Goal: Task Accomplishment & Management: Use online tool/utility

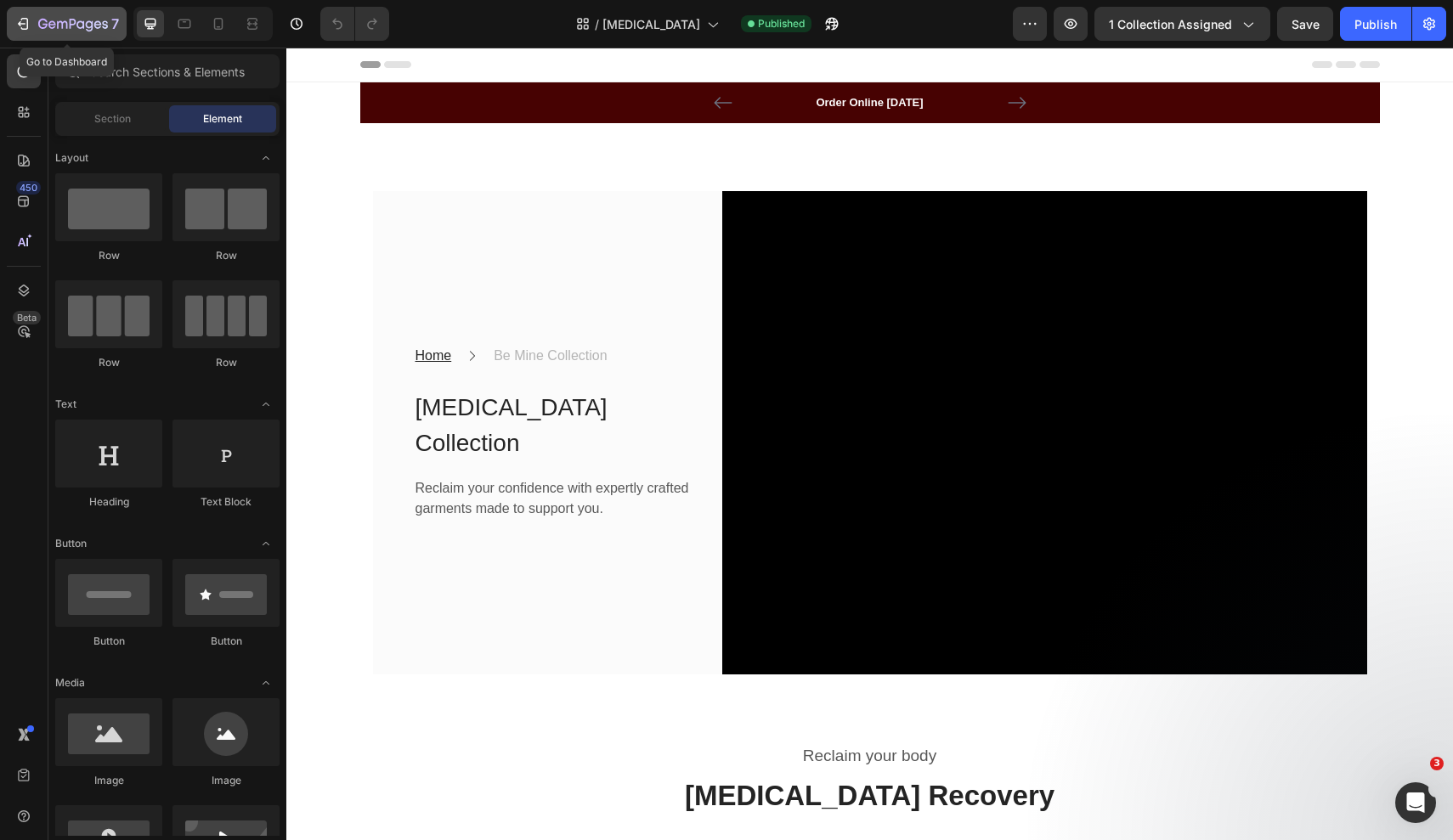
click at [67, 24] on icon "button" at bounding box center [62, 25] width 10 height 8
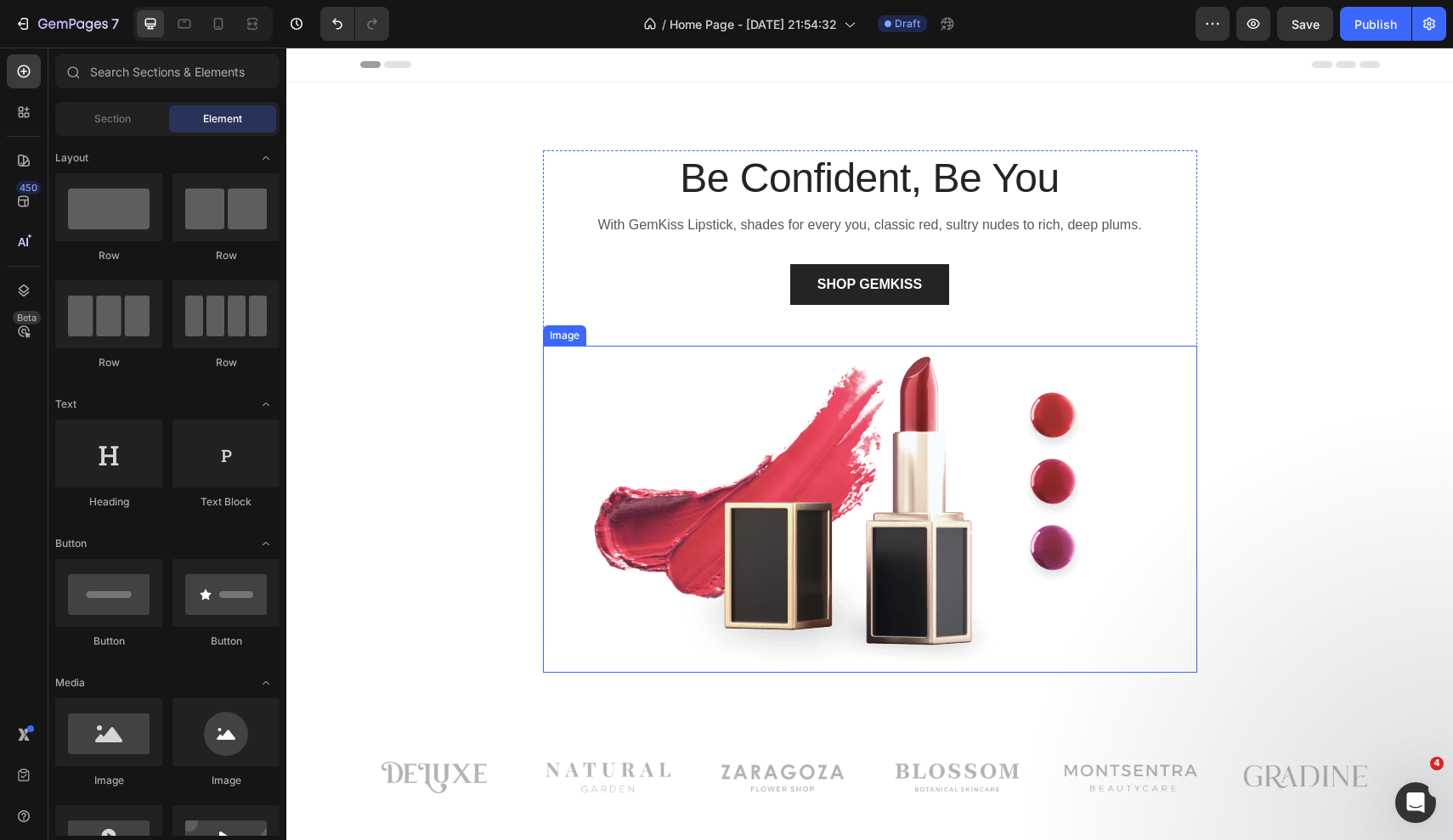
click at [861, 473] on img at bounding box center [870, 509] width 654 height 327
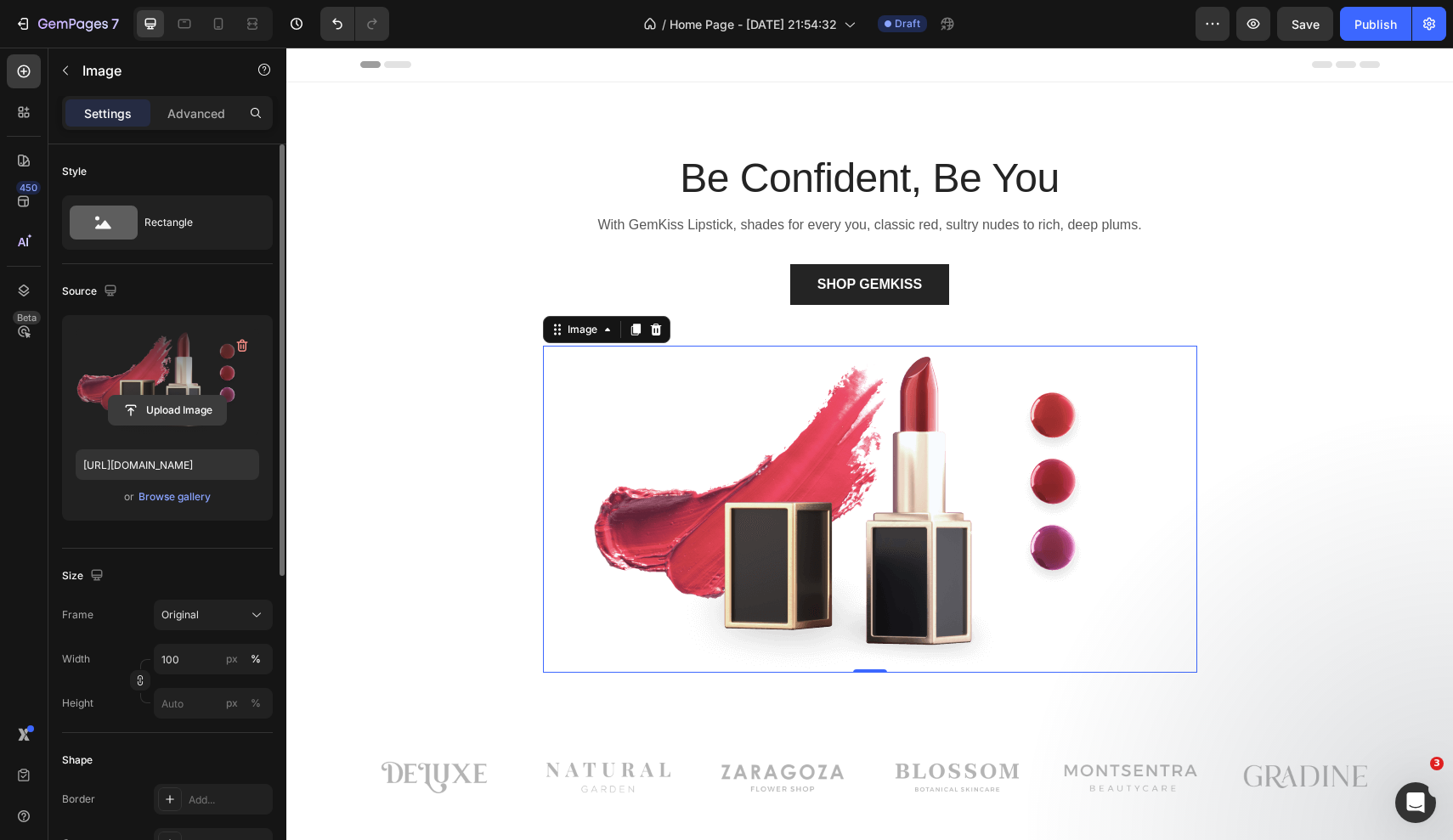
click at [162, 414] on input "file" at bounding box center [167, 410] width 117 height 29
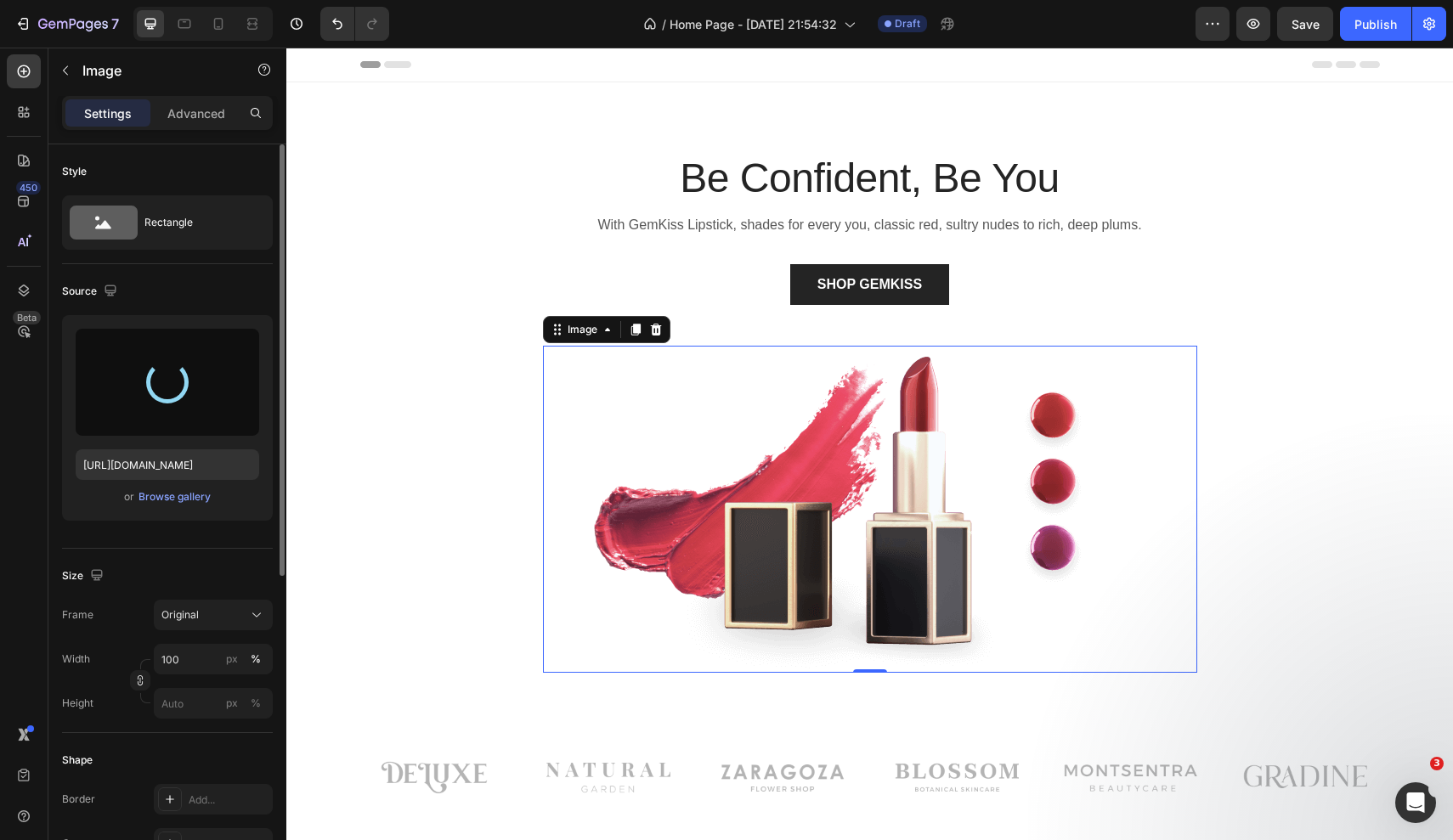
type input "[URL][DOMAIN_NAME]"
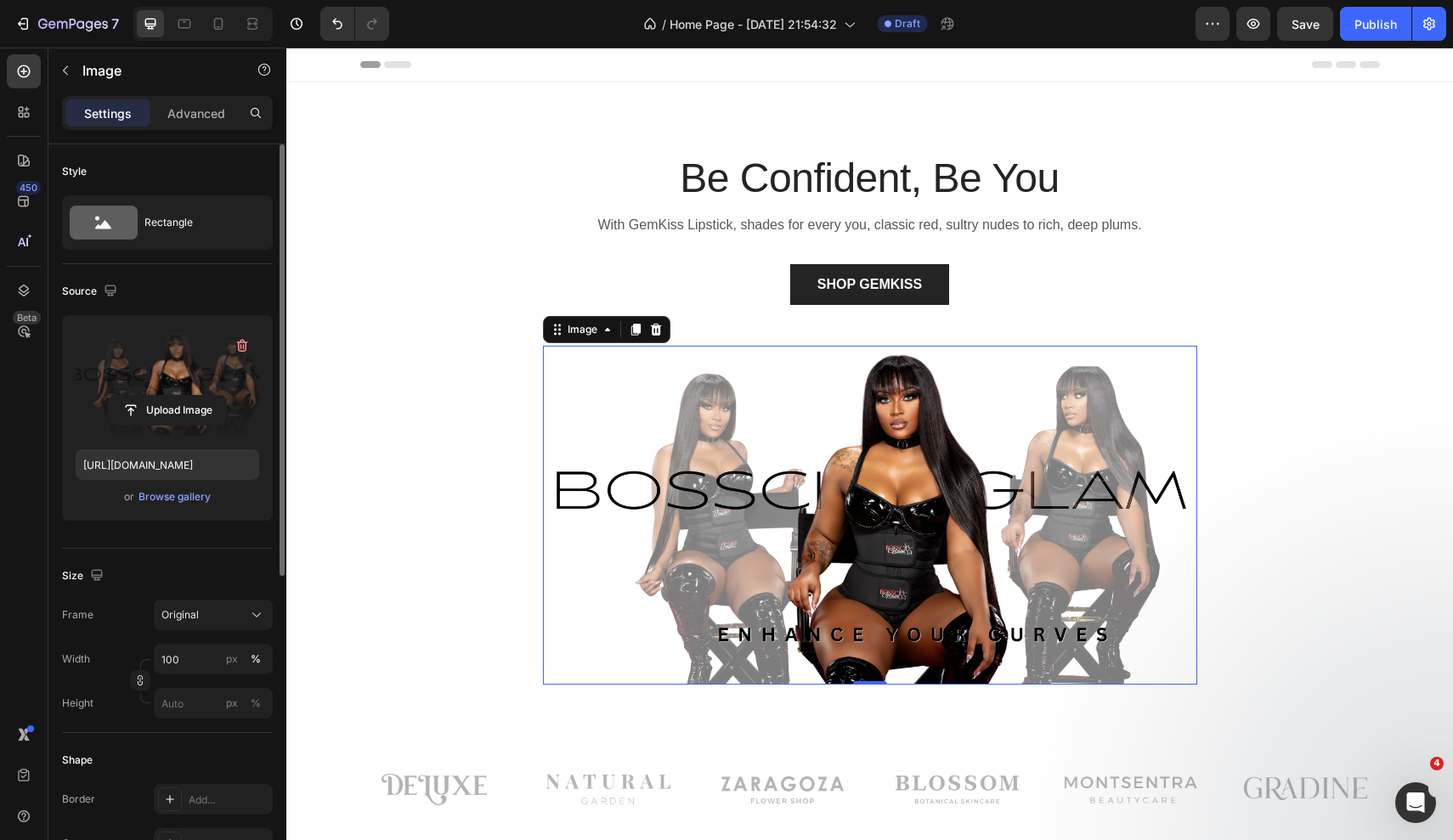
click at [588, 418] on img at bounding box center [870, 515] width 654 height 338
click at [232, 612] on div "Original" at bounding box center [203, 614] width 84 height 15
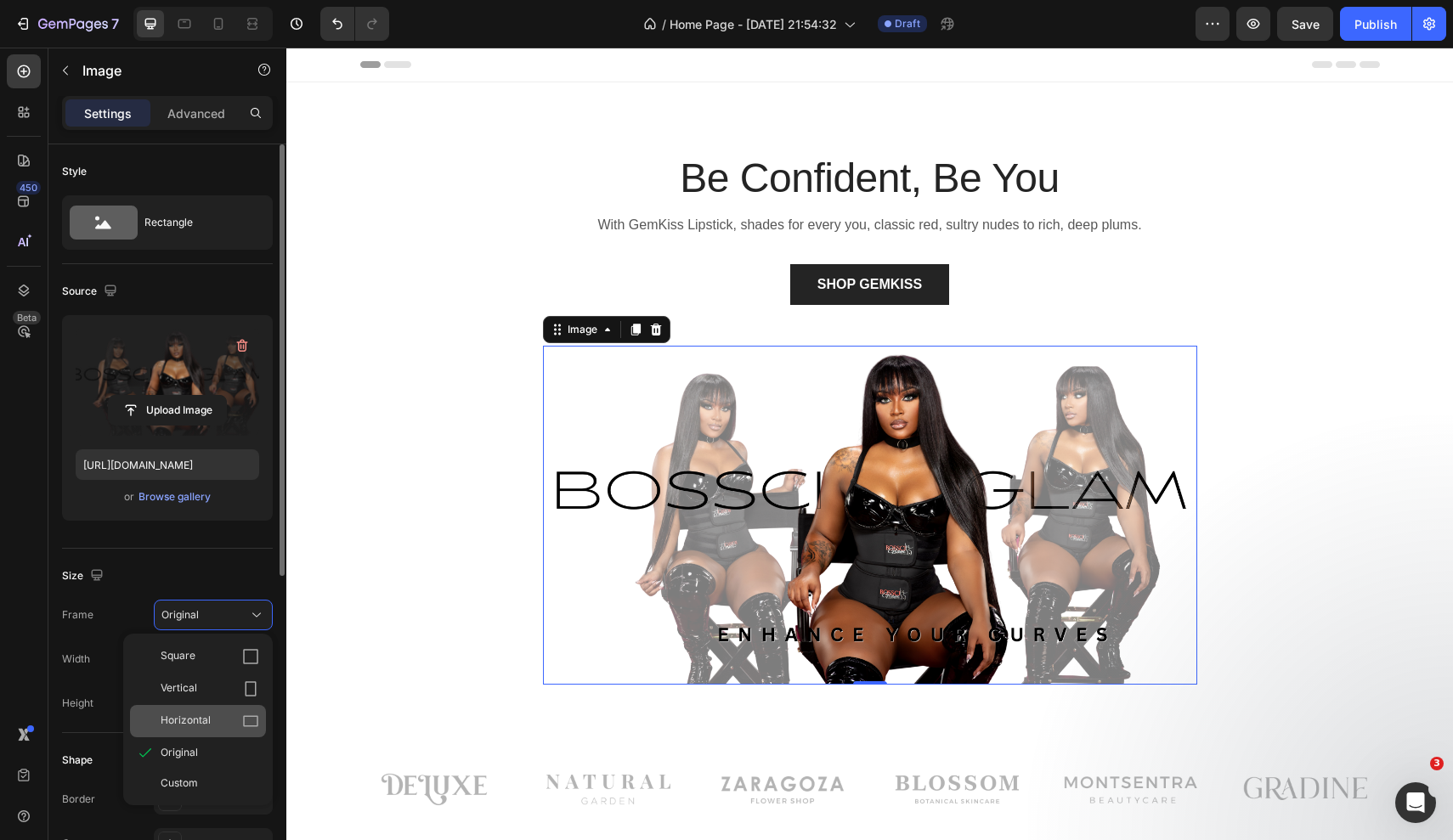
click at [219, 721] on div "Horizontal" at bounding box center [209, 721] width 98 height 17
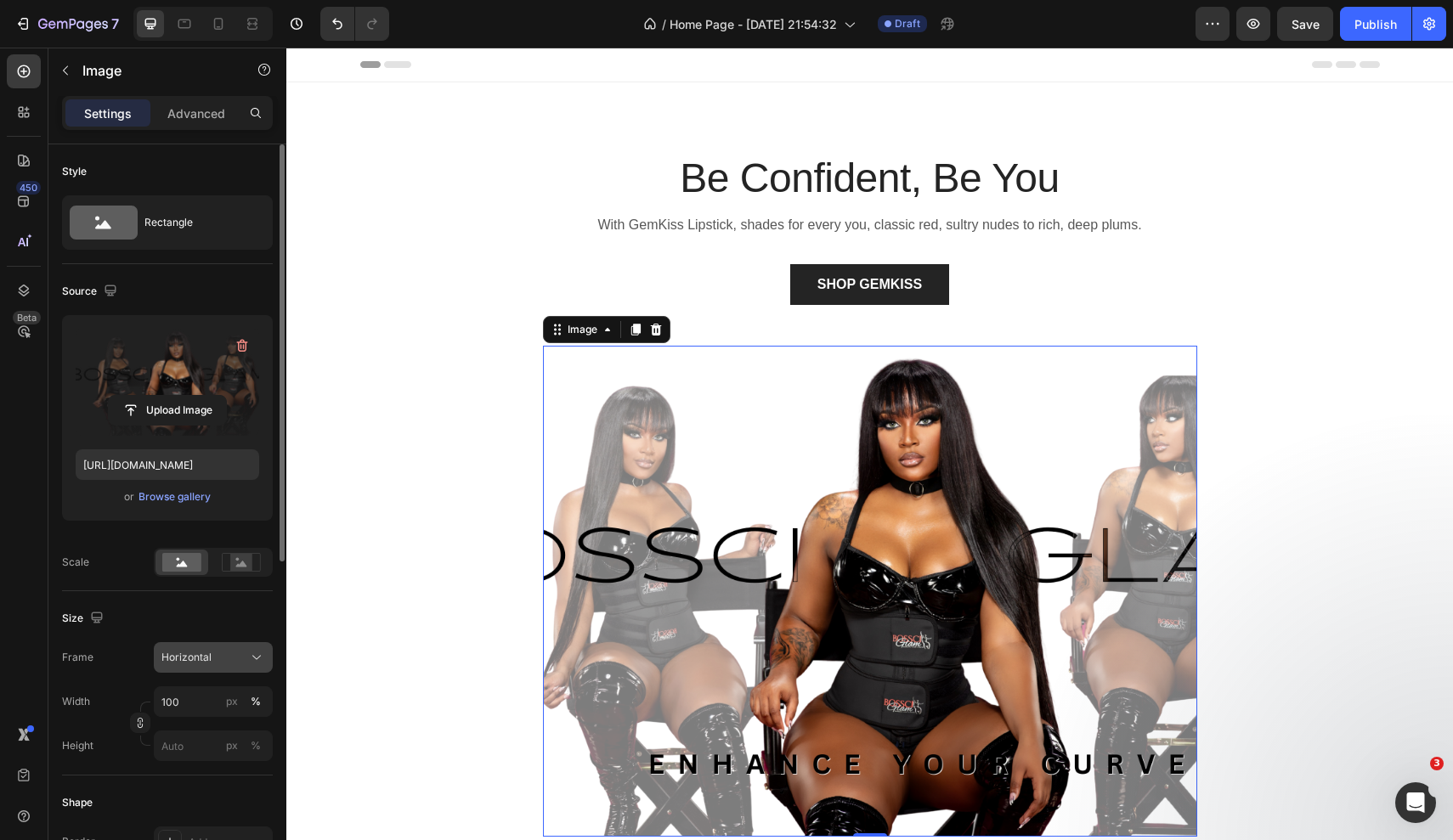
click at [208, 652] on span "Horizontal" at bounding box center [186, 657] width 50 height 15
click at [197, 697] on input "100" at bounding box center [214, 701] width 119 height 31
type input "180"
click at [199, 660] on span "Horizontal" at bounding box center [186, 657] width 50 height 15
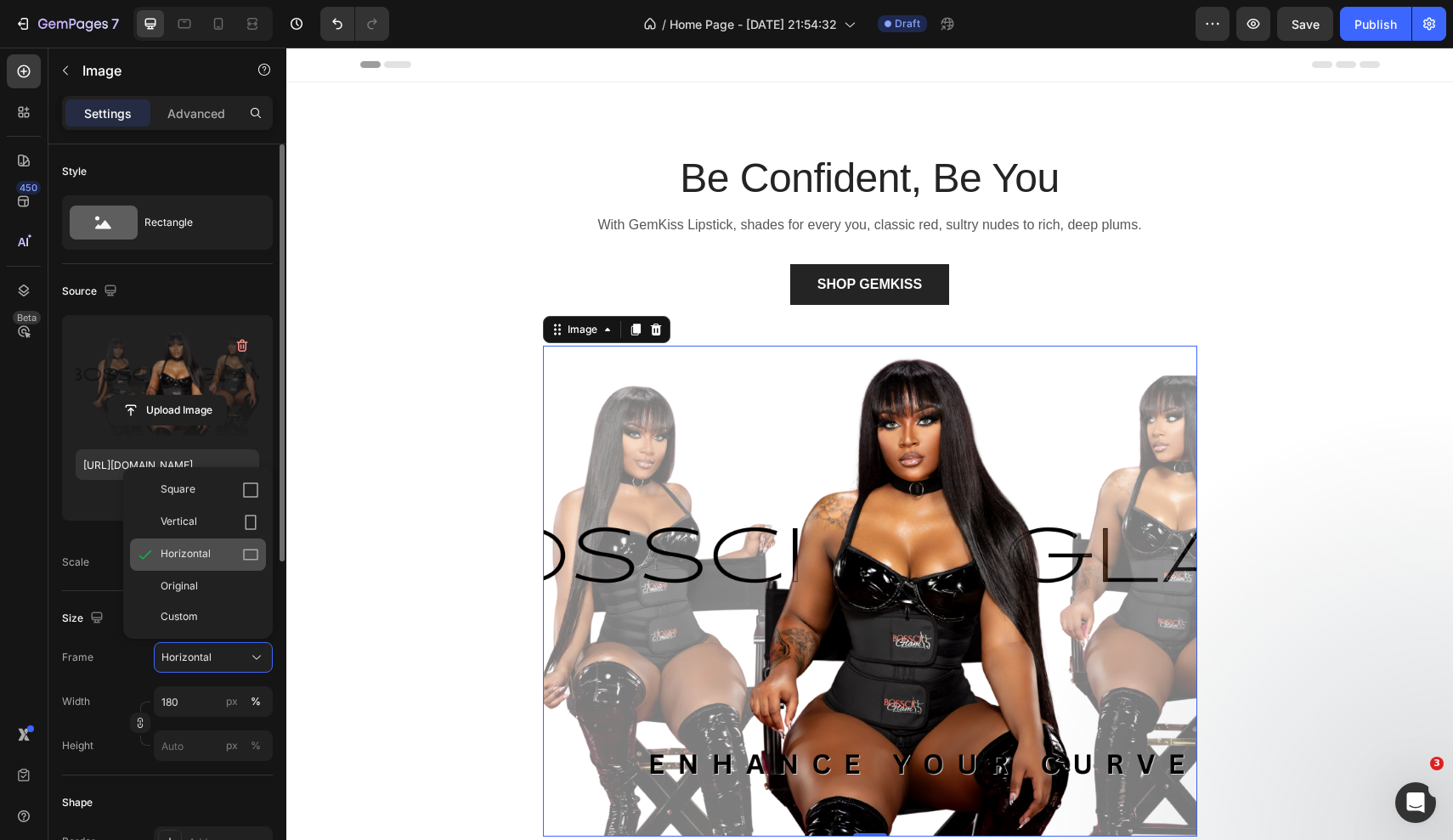
click at [230, 564] on div "Horizontal" at bounding box center [198, 555] width 136 height 32
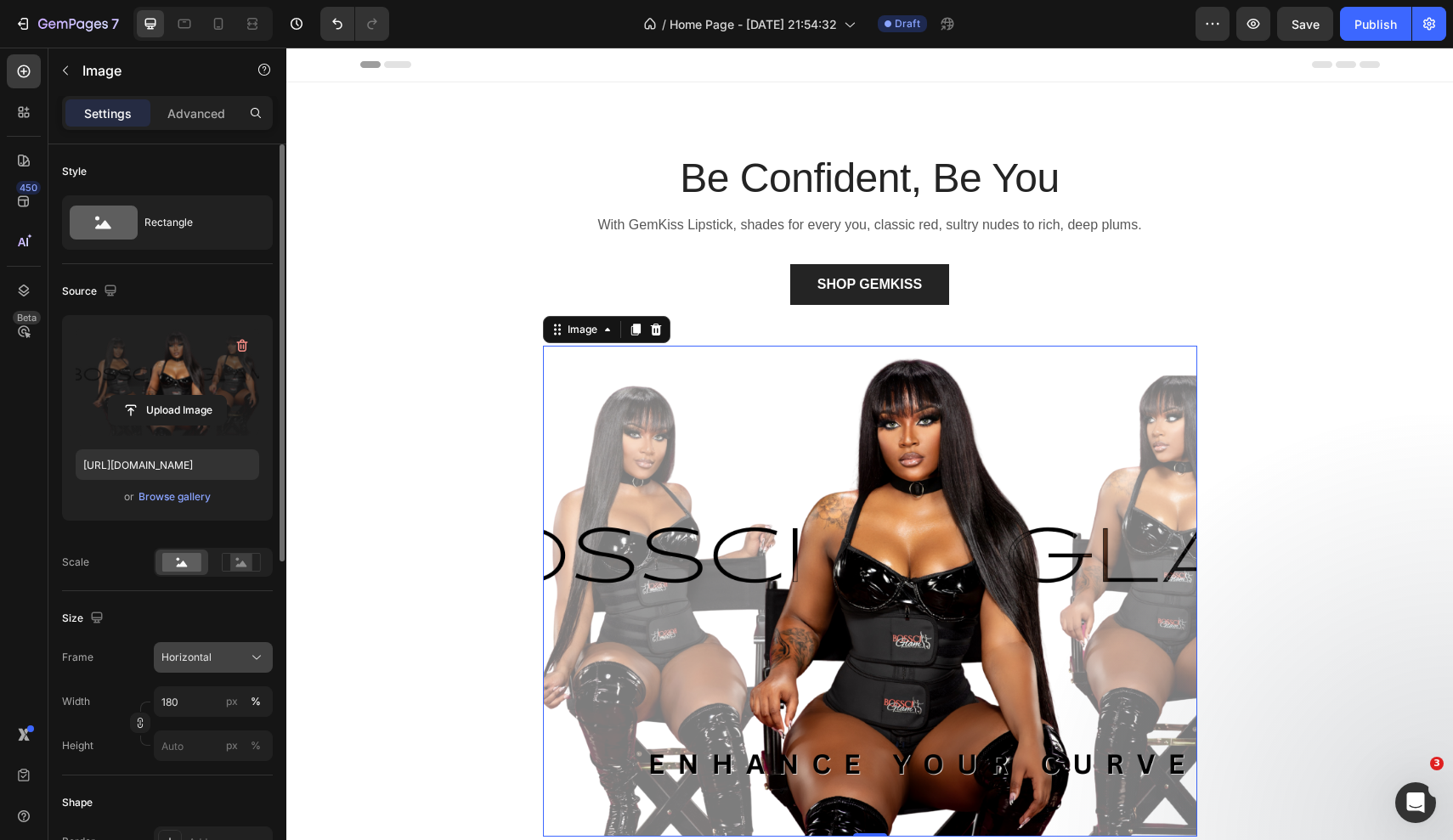
click at [225, 667] on button "Horizontal" at bounding box center [214, 657] width 119 height 31
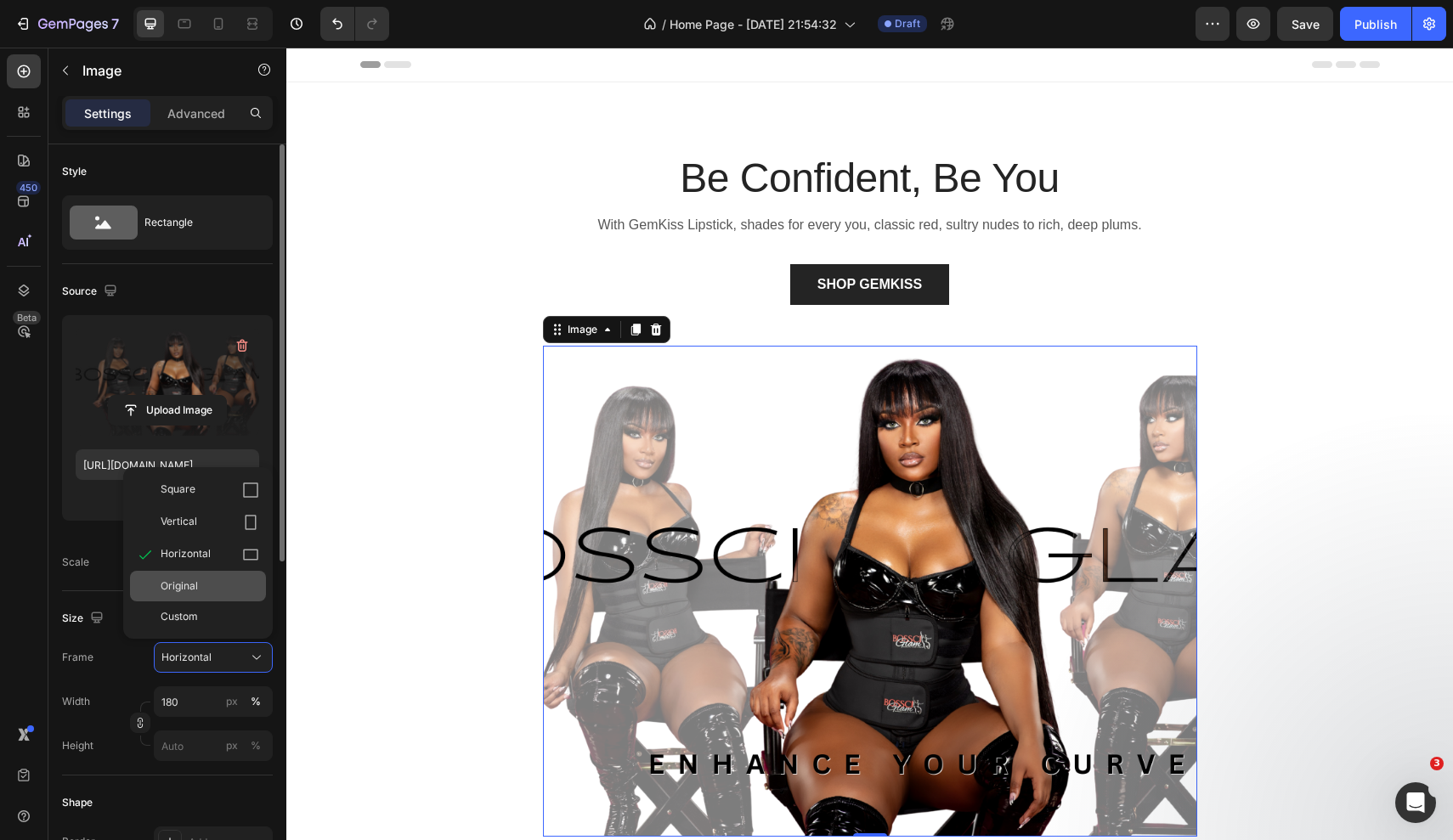
click at [200, 579] on div "Original" at bounding box center [209, 586] width 98 height 15
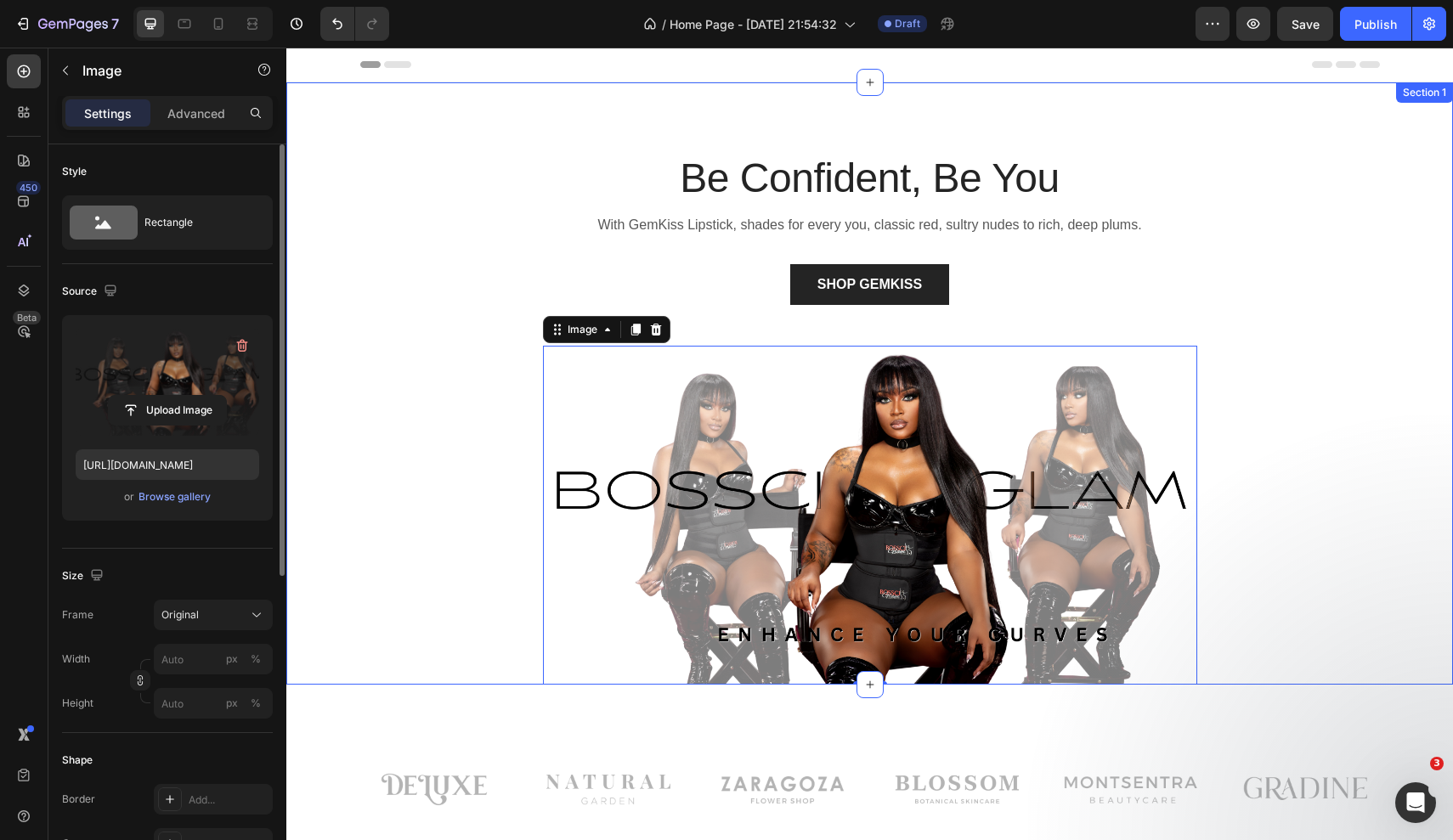
click at [466, 529] on div "Be Confident, Be You Heading With GemKiss Lipstick, shades for every you, class…" at bounding box center [869, 417] width 1141 height 534
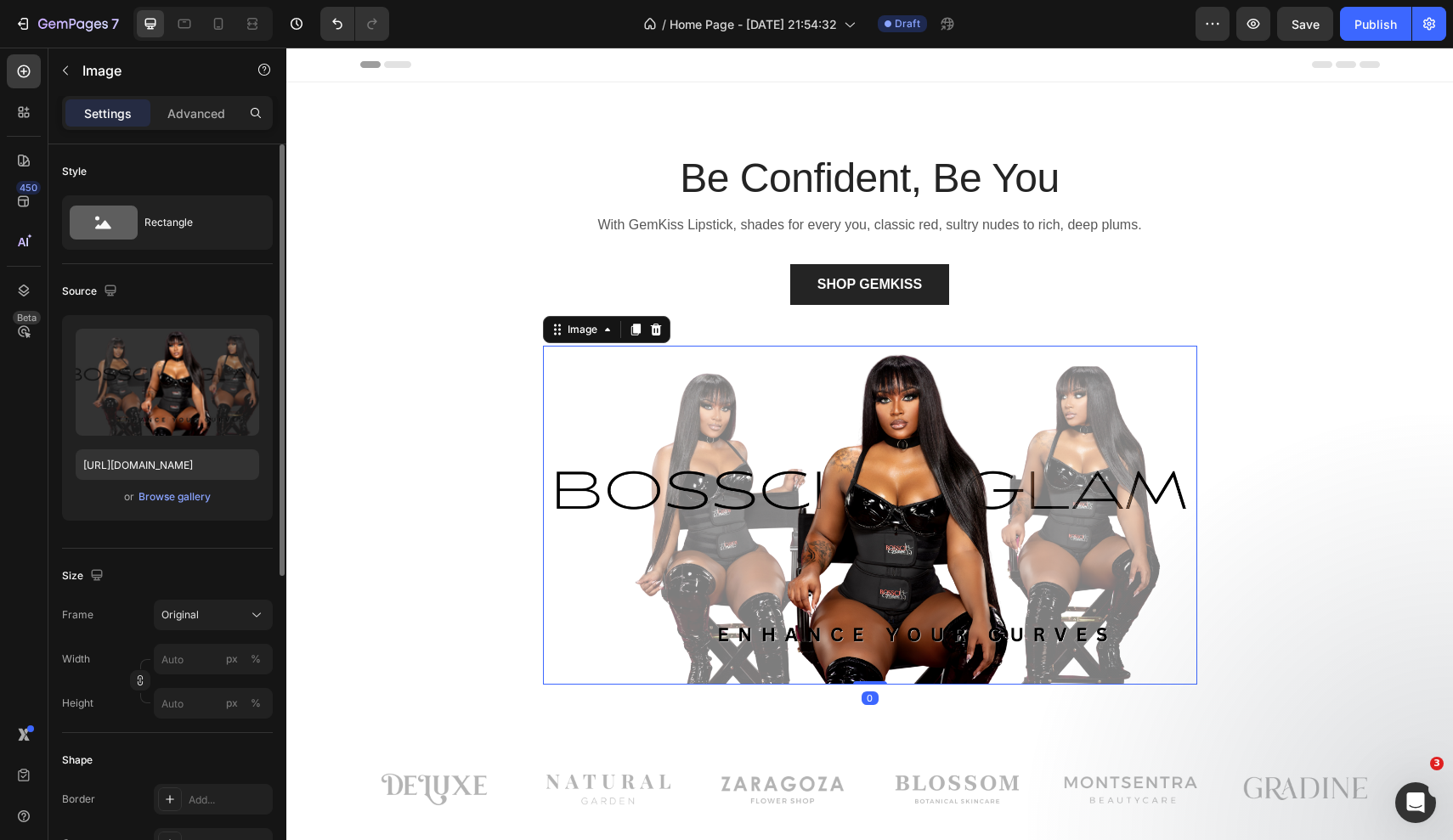
click at [697, 354] on img at bounding box center [870, 515] width 654 height 338
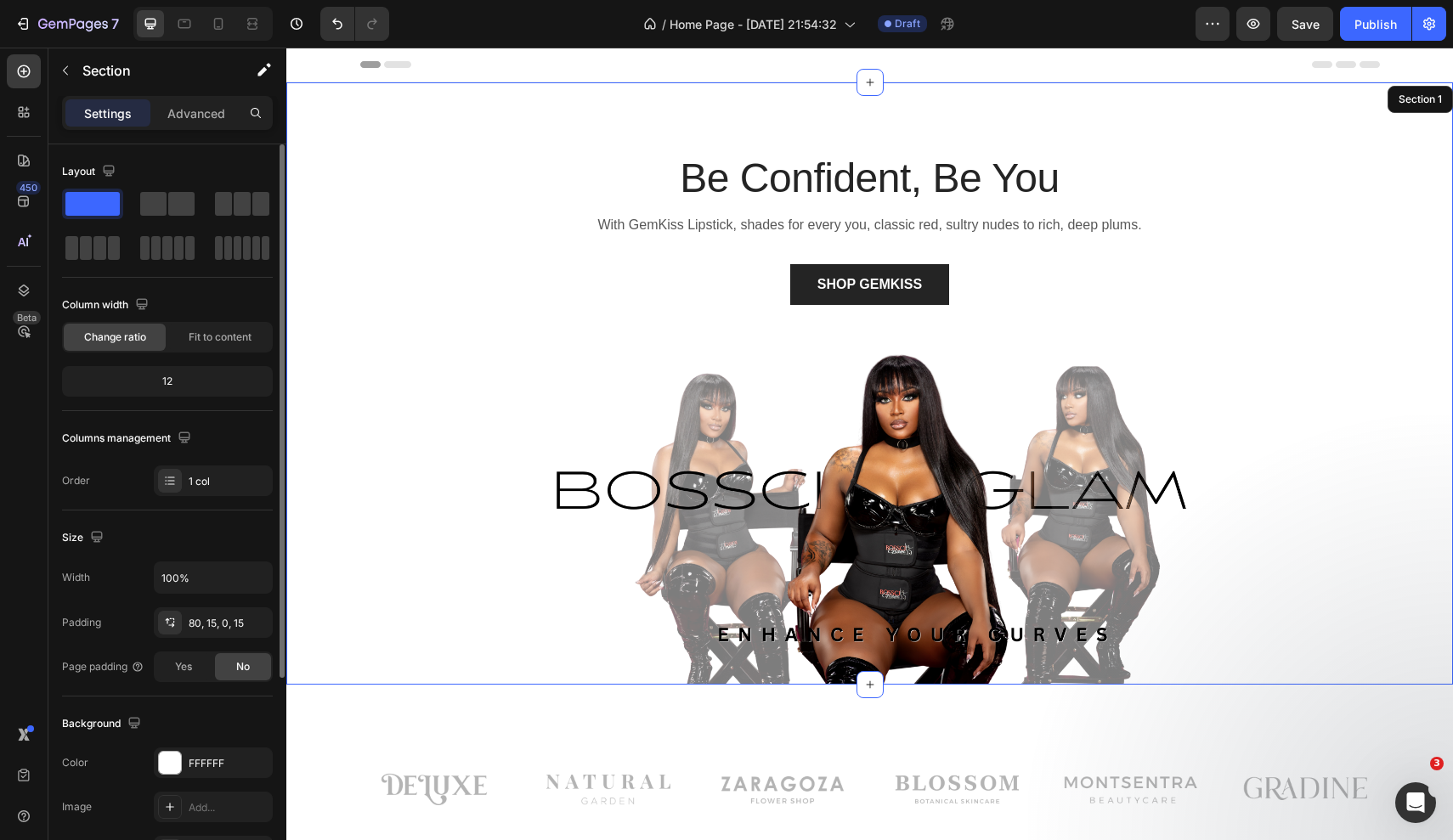
click at [427, 485] on div "Be Confident, Be You Heading With GemKiss Lipstick, shades for every you, class…" at bounding box center [869, 417] width 1141 height 534
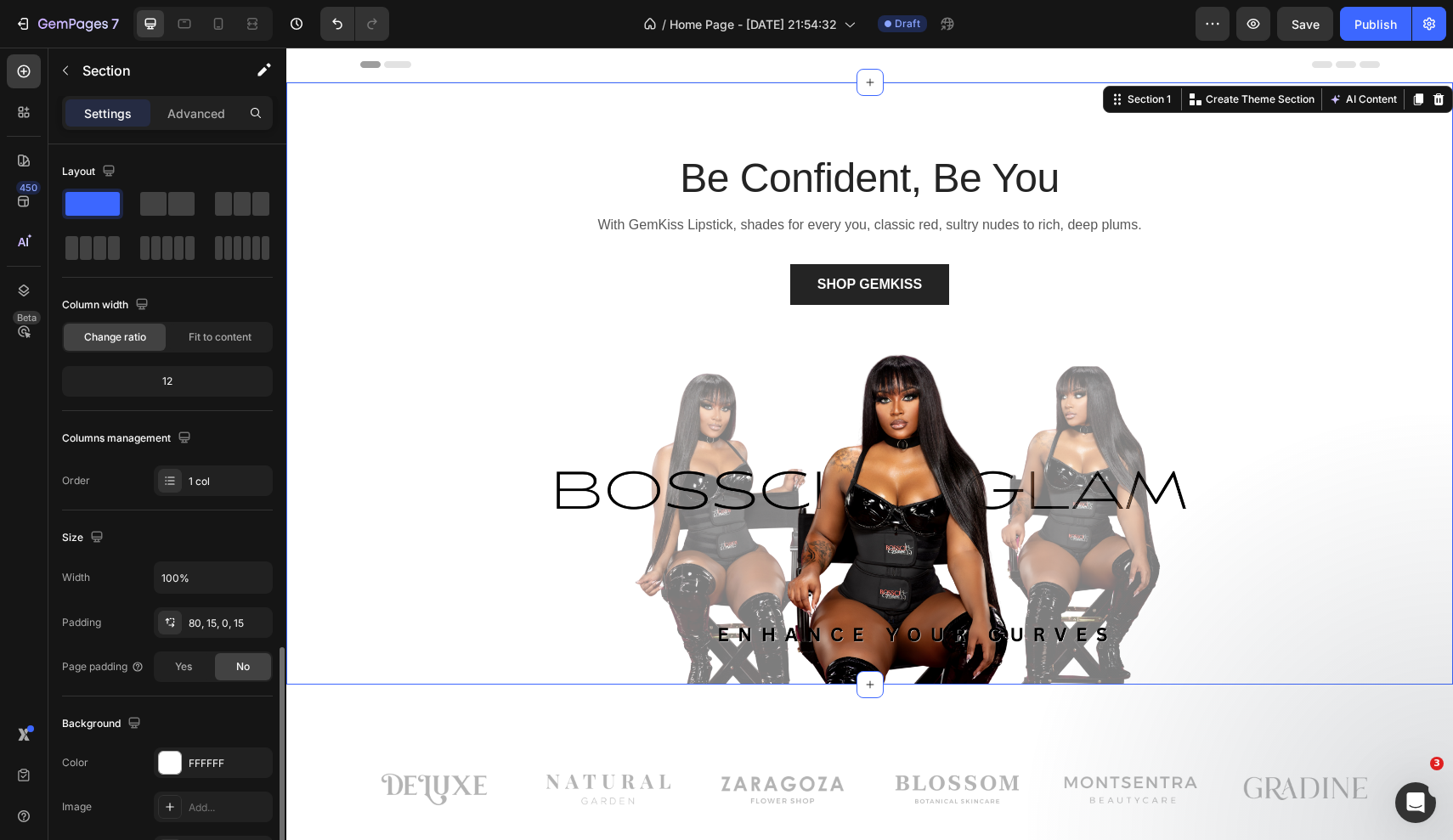
click at [1373, 583] on div "Be Confident, Be You Heading With GemKiss Lipstick, shades for every you, class…" at bounding box center [869, 417] width 1141 height 534
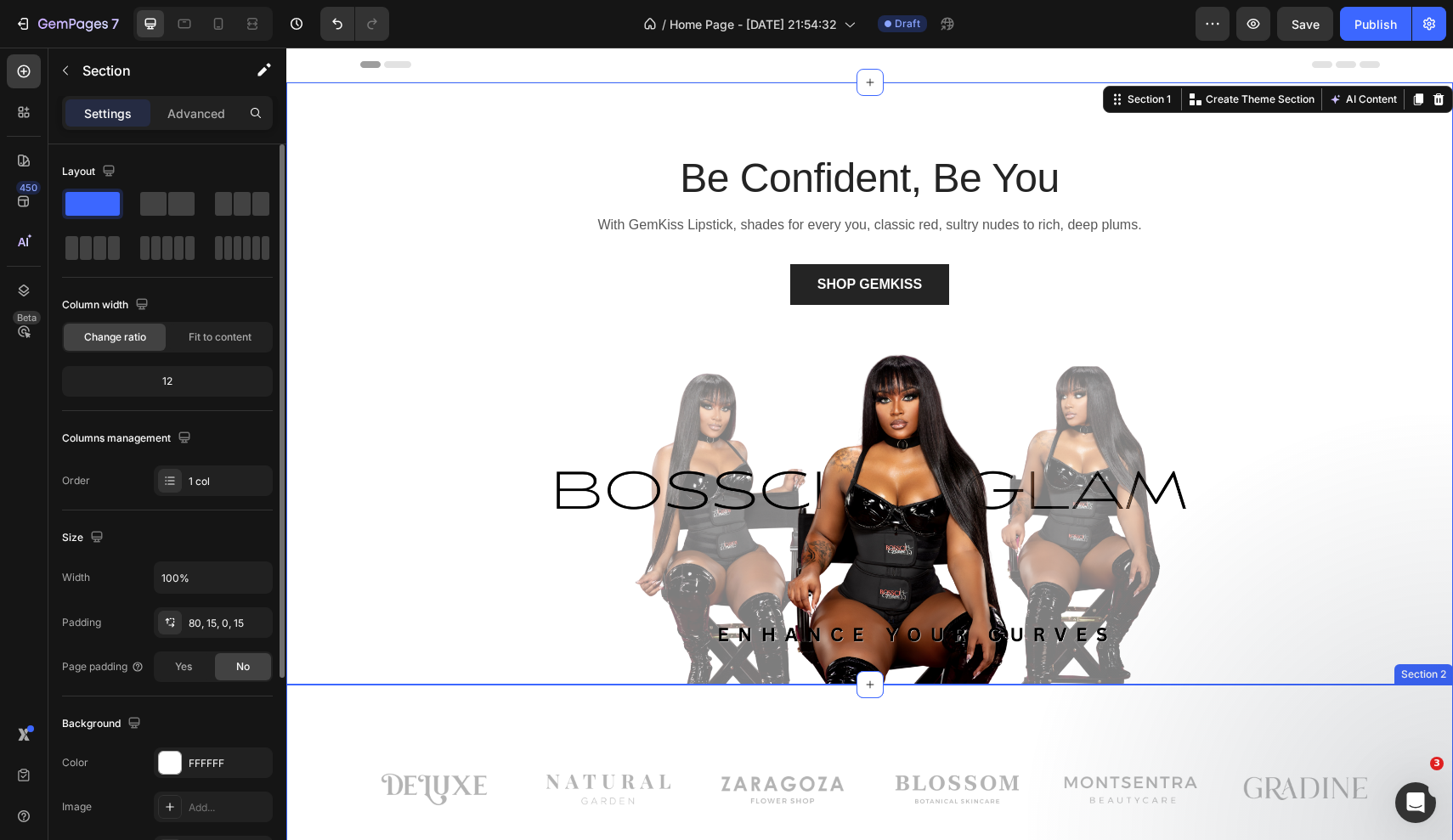
click at [1365, 688] on div "Image Image Image Row Image Image Image Row Row Section 2" at bounding box center [869, 790] width 1167 height 211
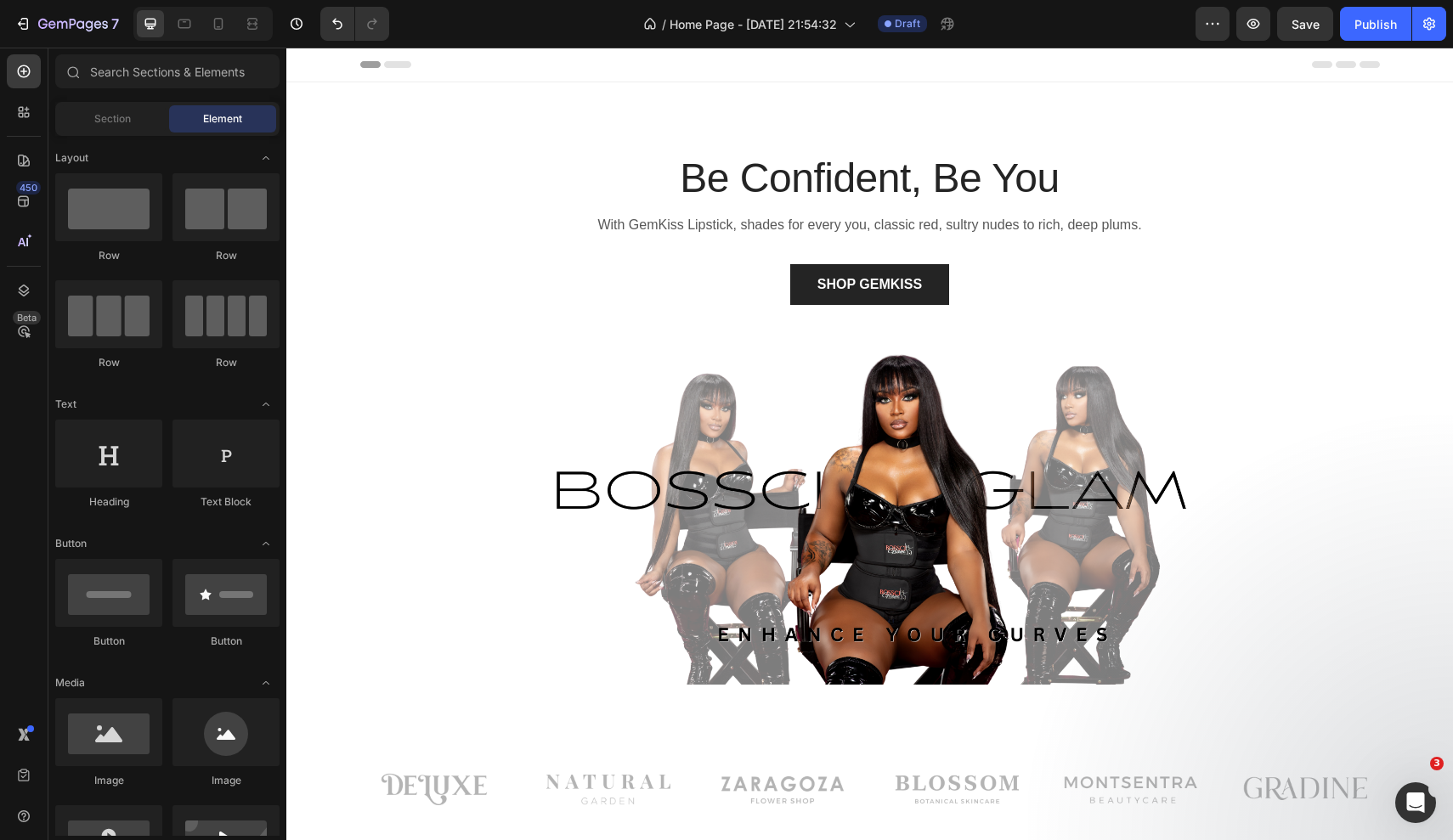
click at [1039, 73] on div "Header" at bounding box center [869, 65] width 1019 height 34
click at [250, 24] on icon at bounding box center [250, 23] width 5 height 4
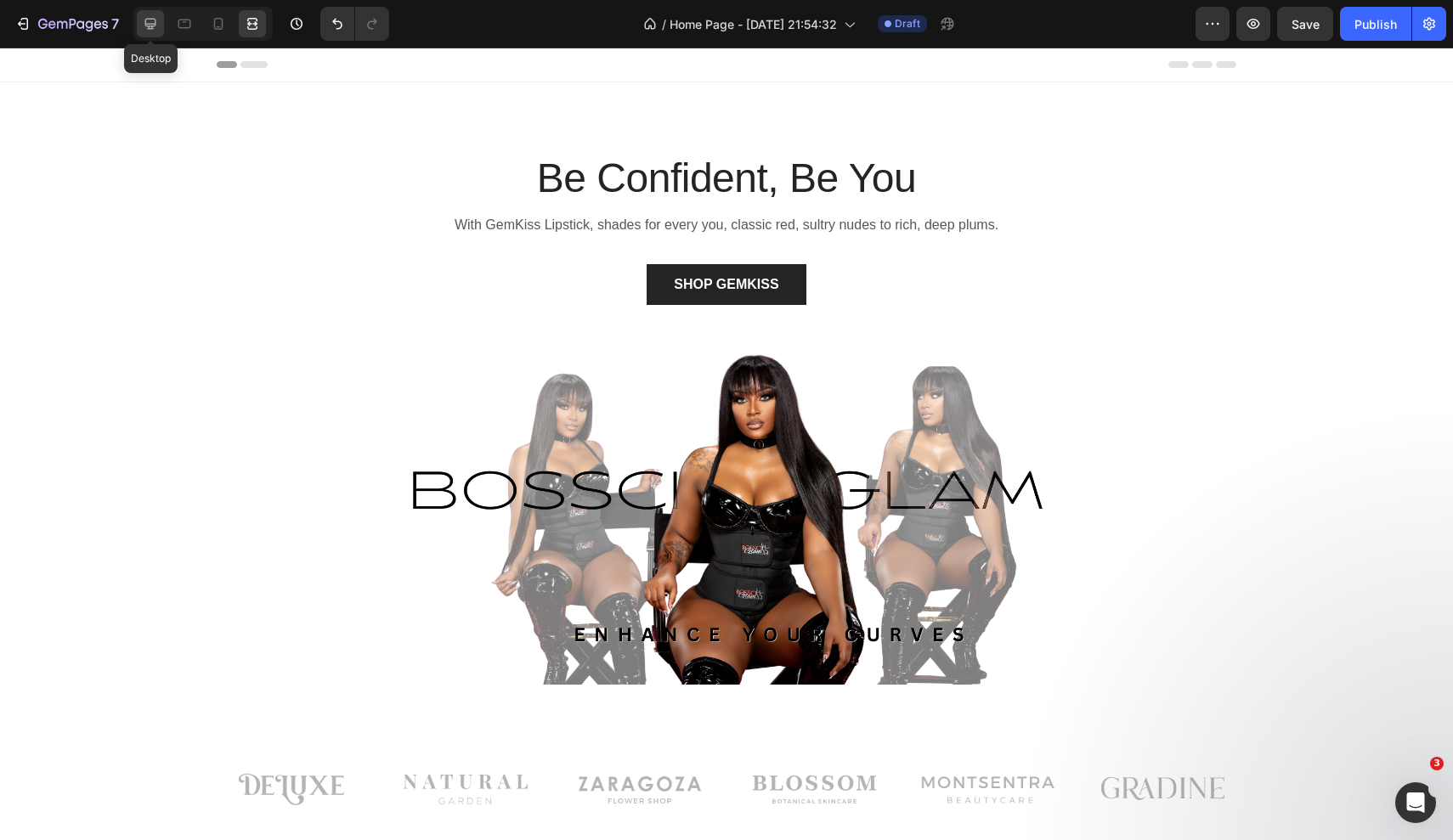
click at [153, 21] on icon at bounding box center [150, 23] width 17 height 17
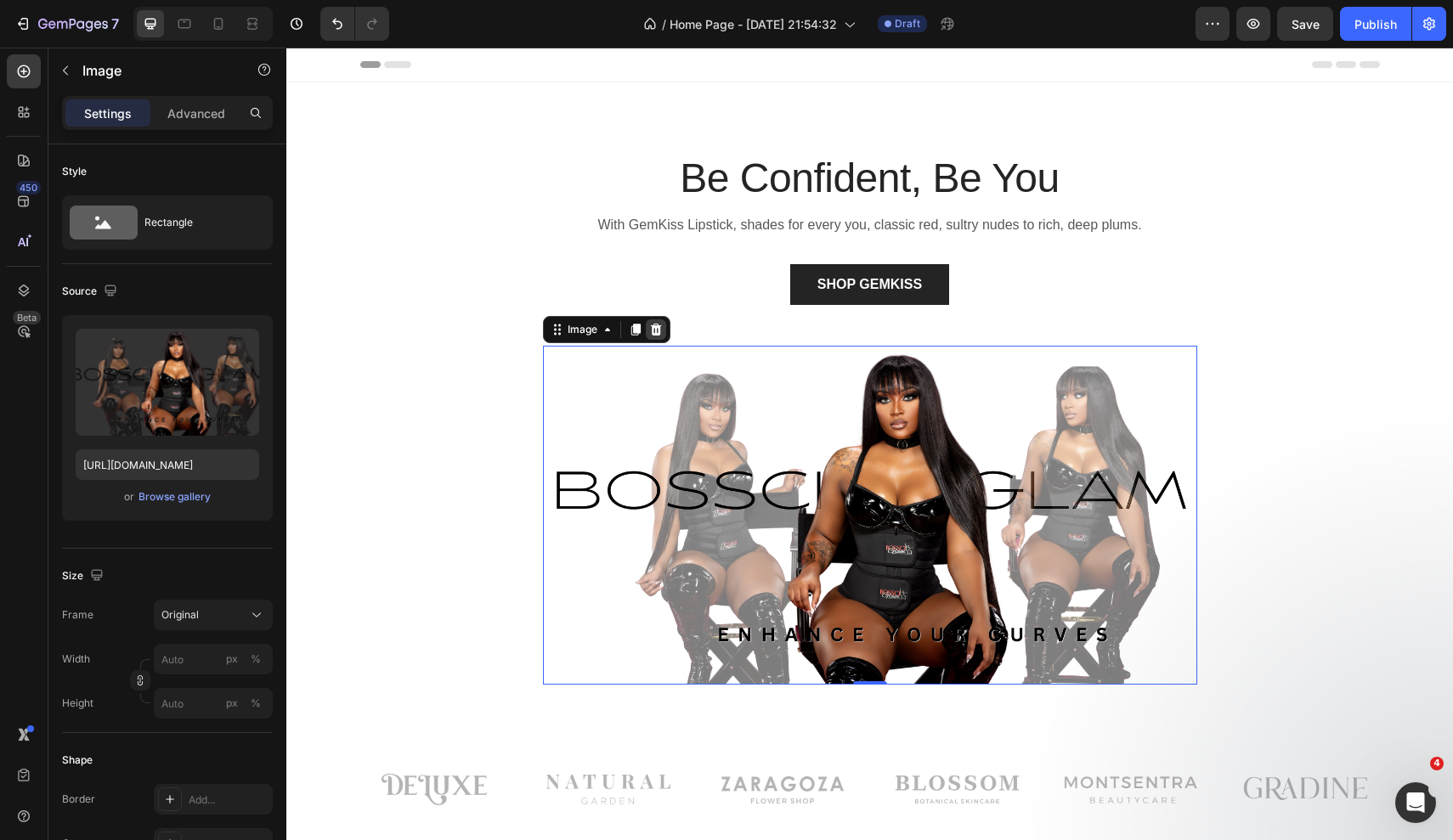
click at [651, 327] on icon at bounding box center [655, 330] width 11 height 12
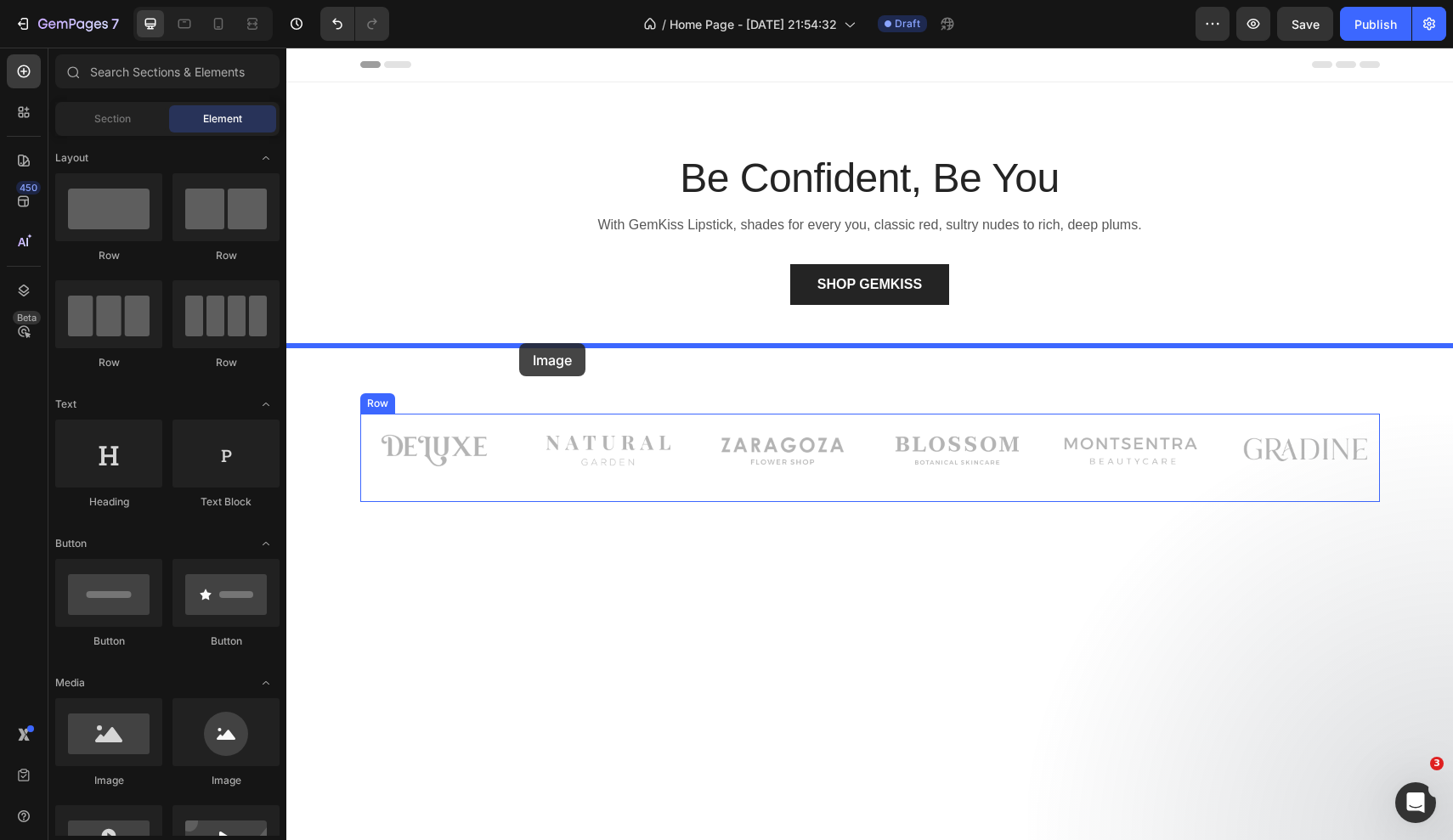
drag, startPoint x: 417, startPoint y: 775, endPoint x: 517, endPoint y: 344, distance: 442.4
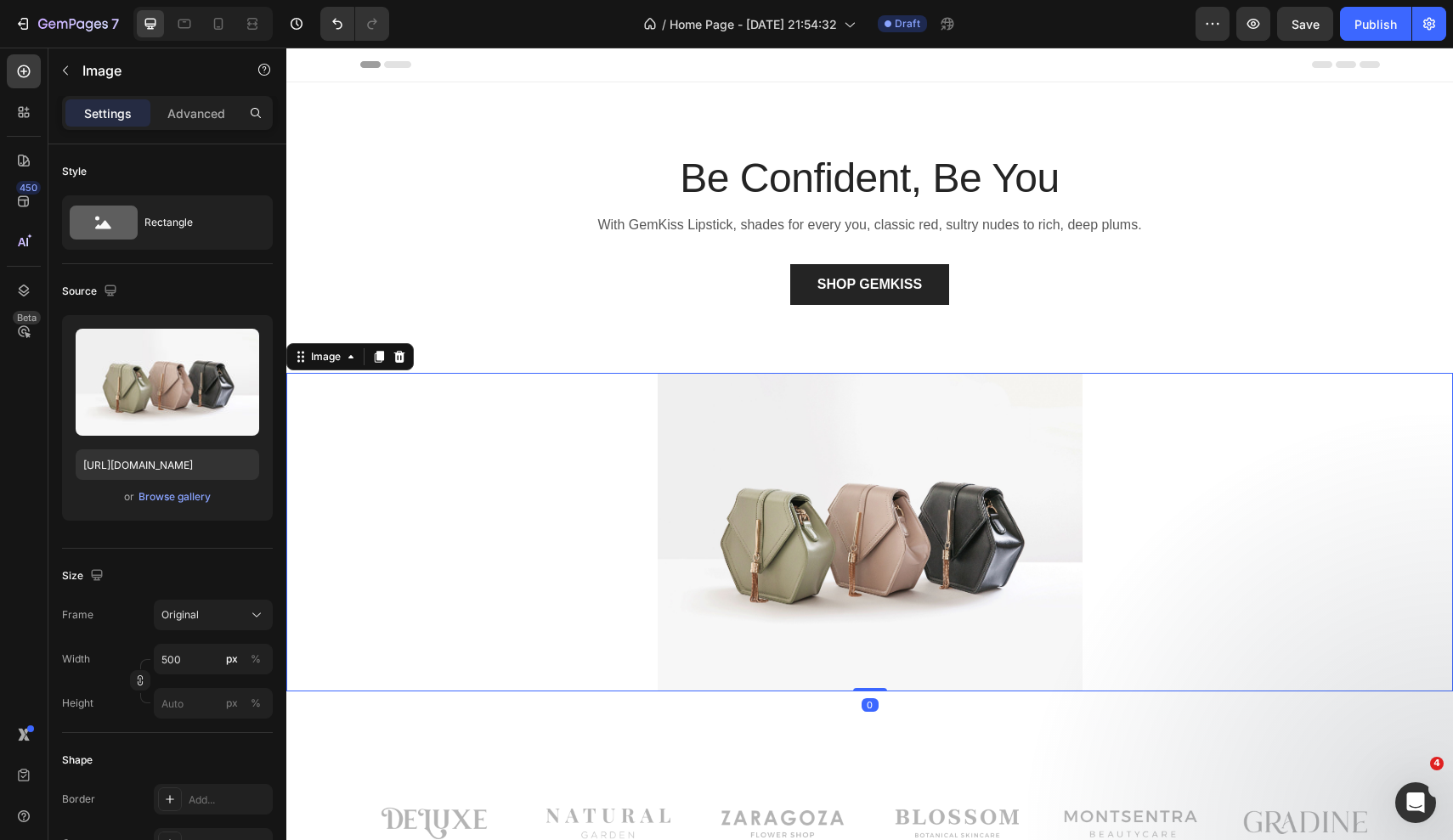
click at [768, 443] on img at bounding box center [869, 532] width 425 height 318
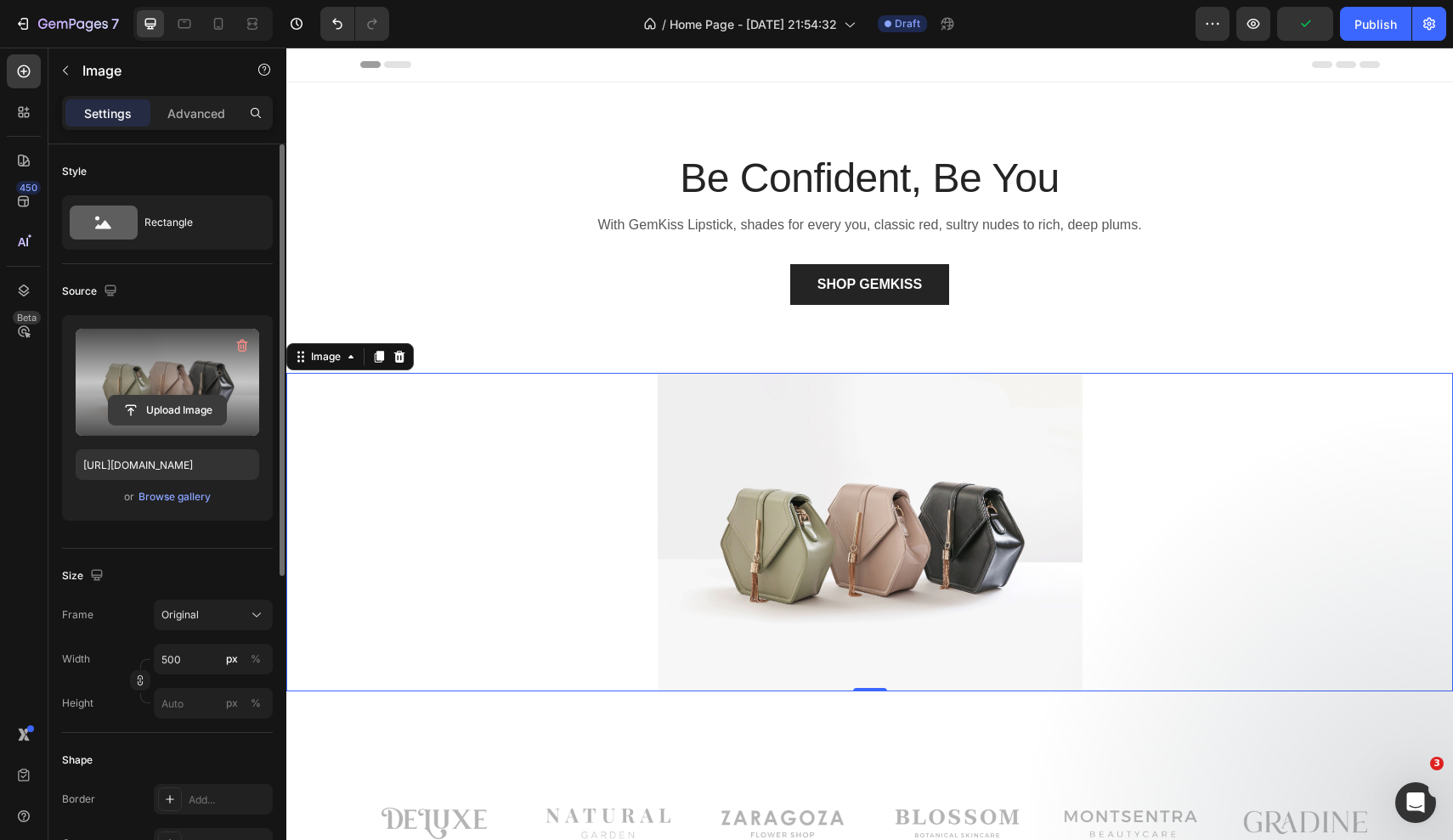
click at [185, 407] on input "file" at bounding box center [167, 410] width 117 height 29
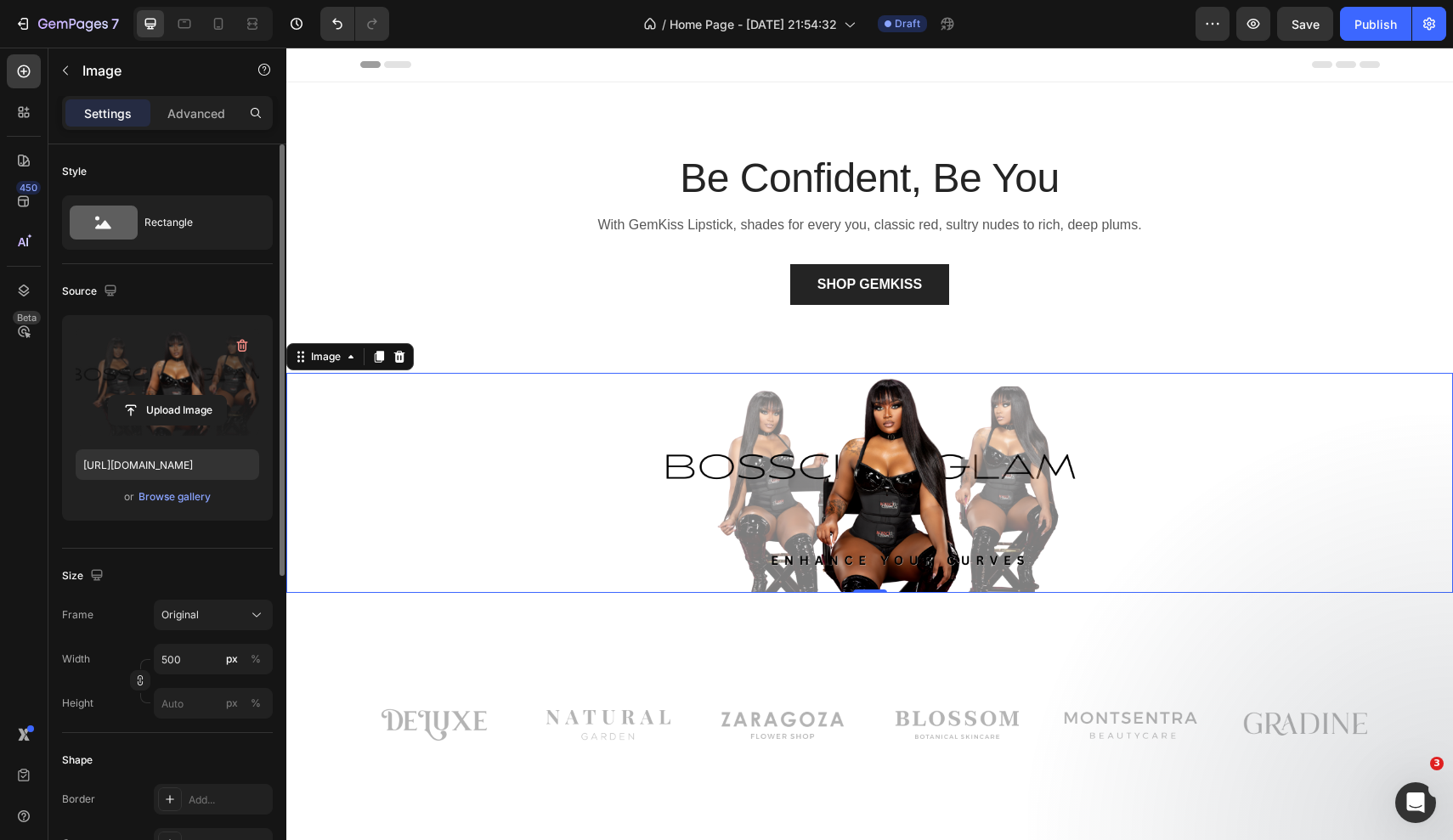
type input "[URL][DOMAIN_NAME]"
click at [190, 659] on input "500" at bounding box center [214, 659] width 119 height 31
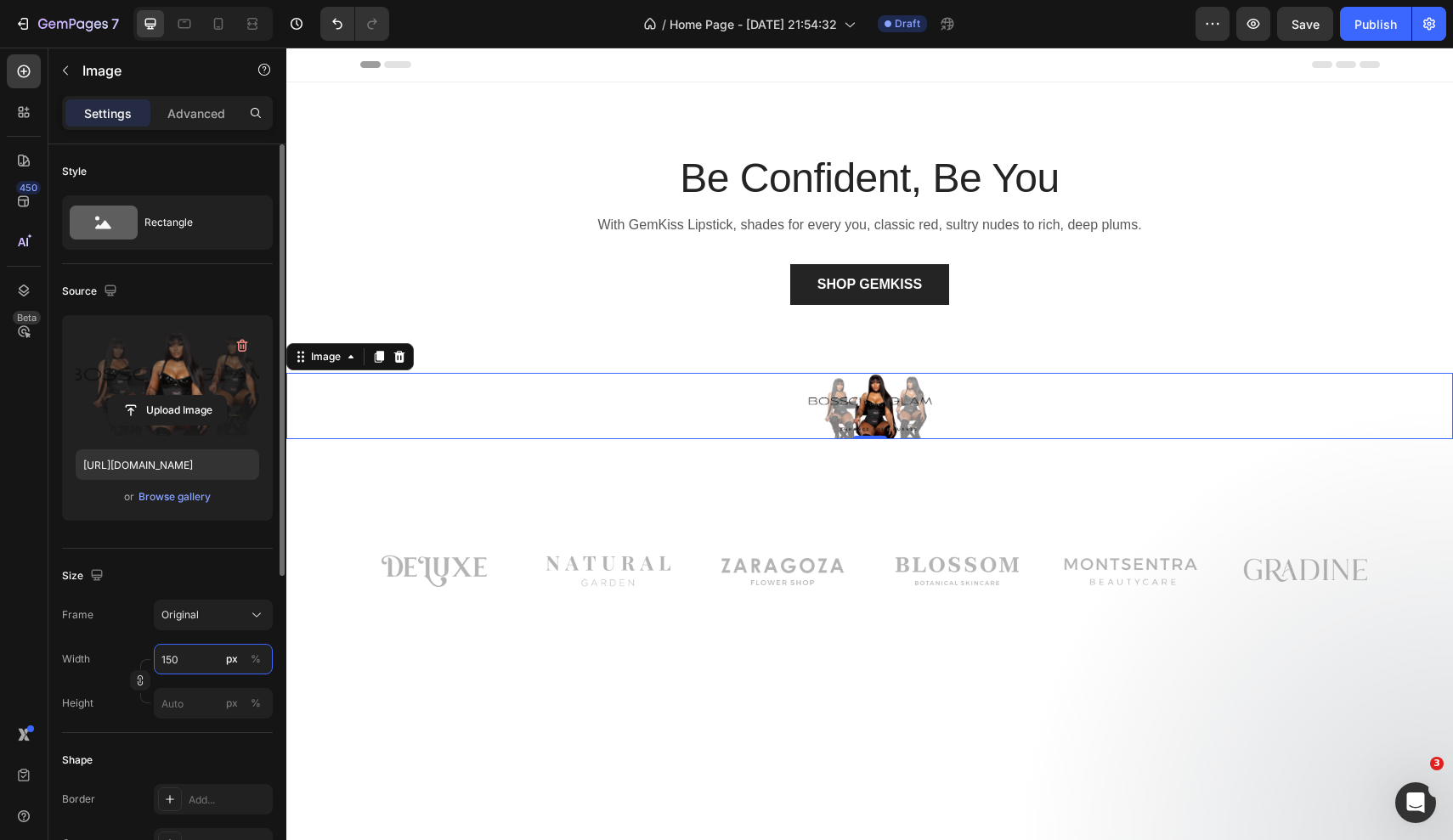
type input "1500"
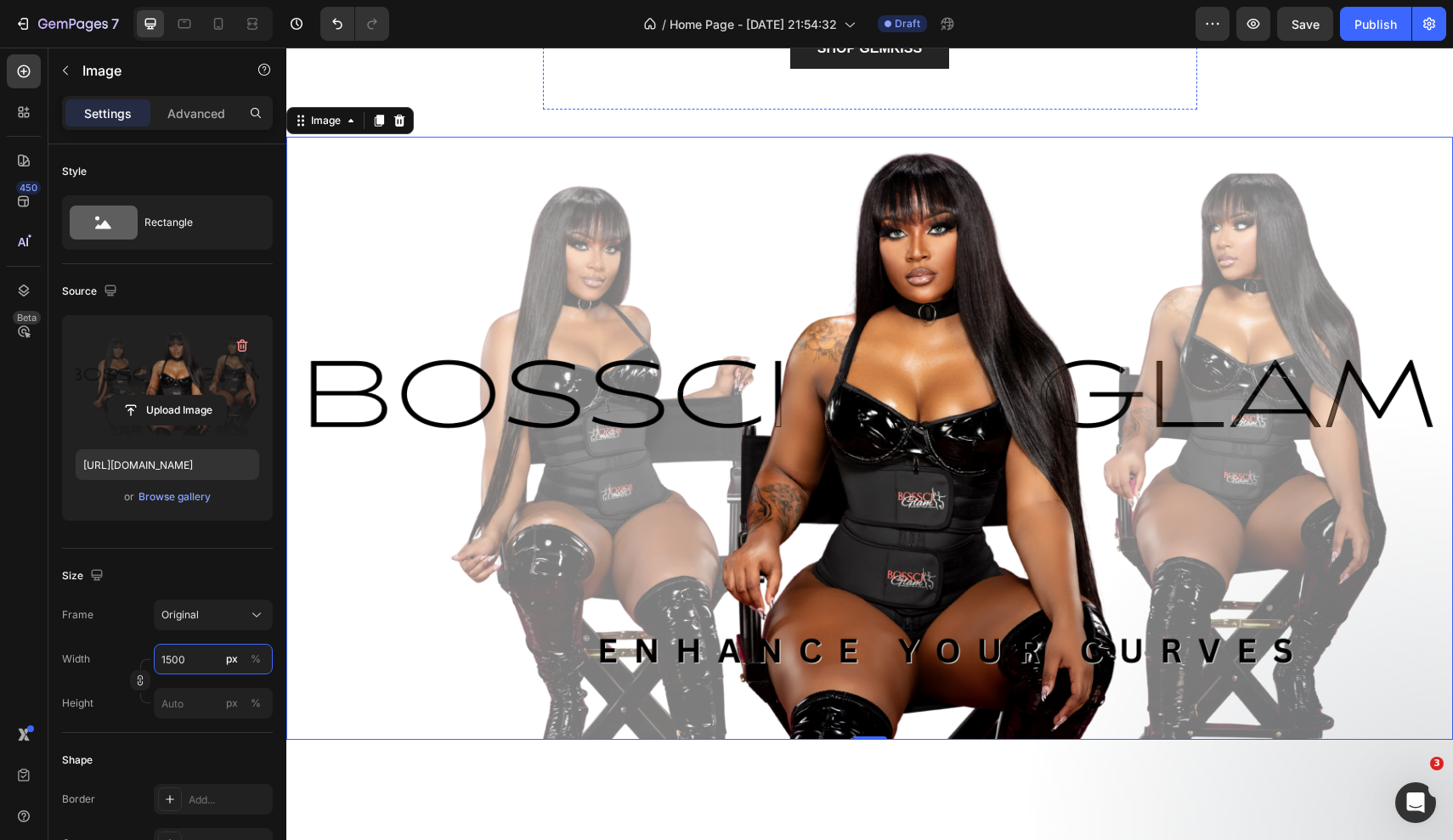
scroll to position [241, 0]
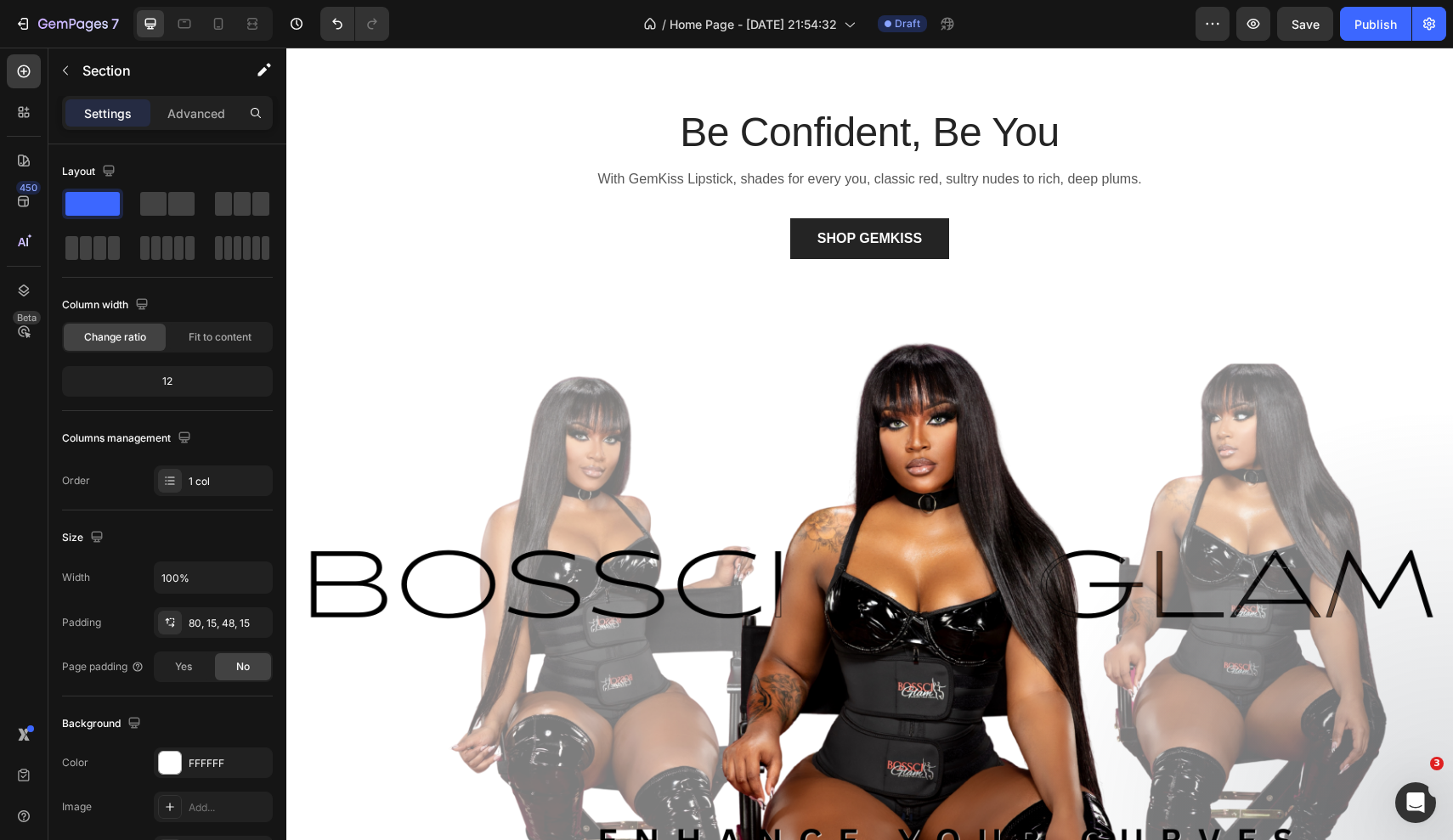
scroll to position [44, 0]
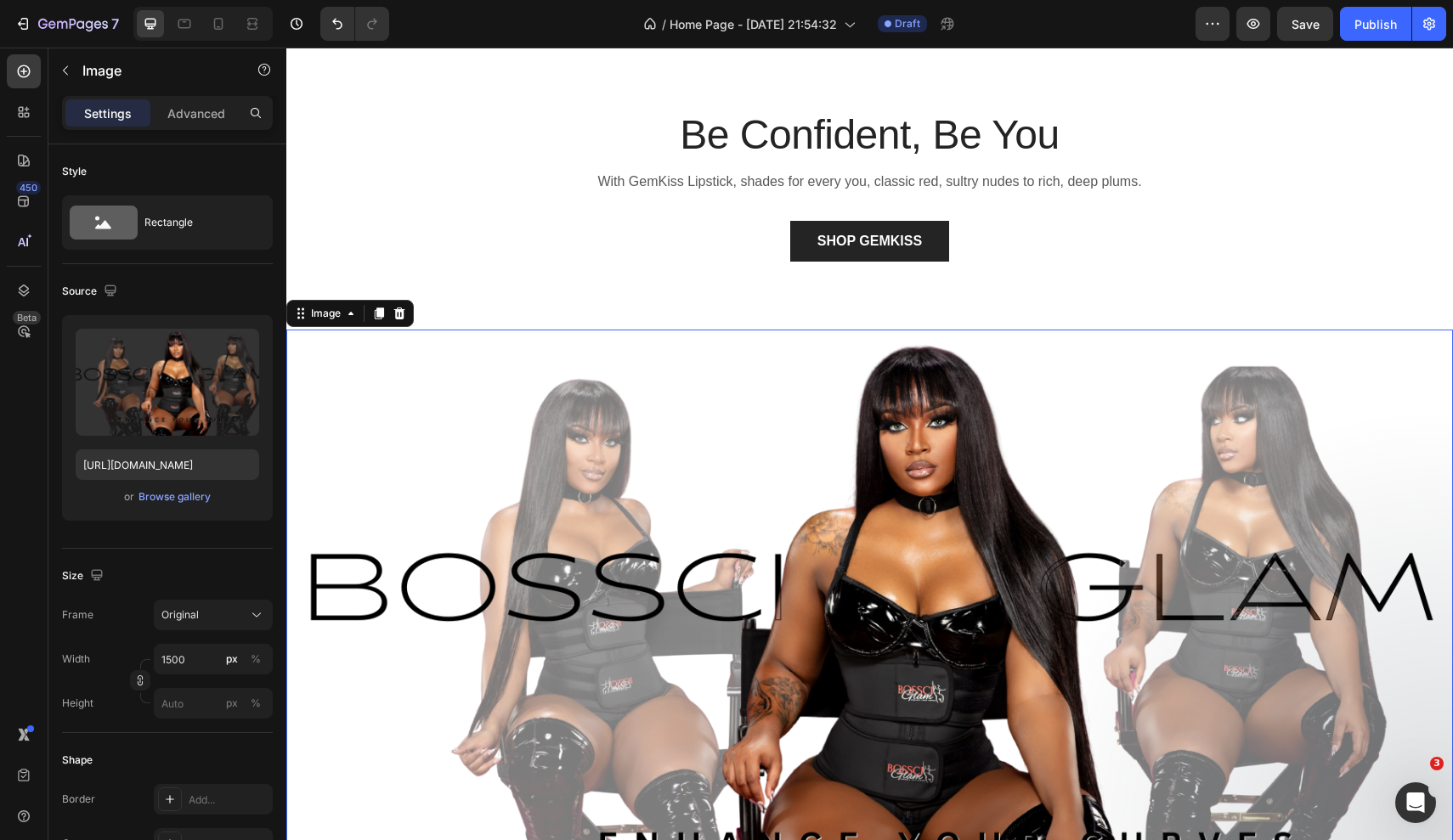
click at [512, 356] on img at bounding box center [869, 631] width 1167 height 603
click at [222, 29] on icon at bounding box center [218, 24] width 9 height 12
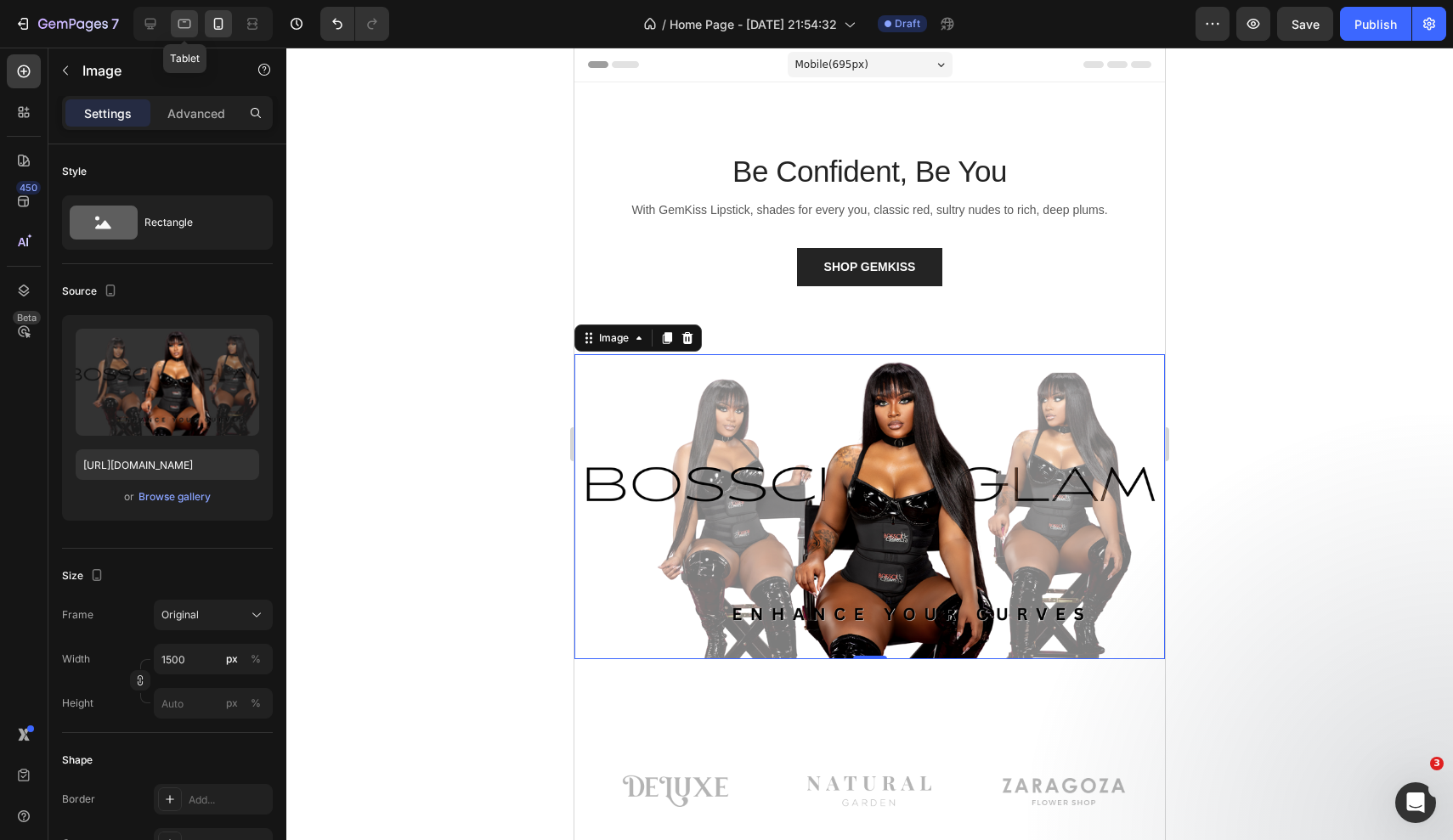
click at [193, 24] on icon at bounding box center [184, 23] width 17 height 17
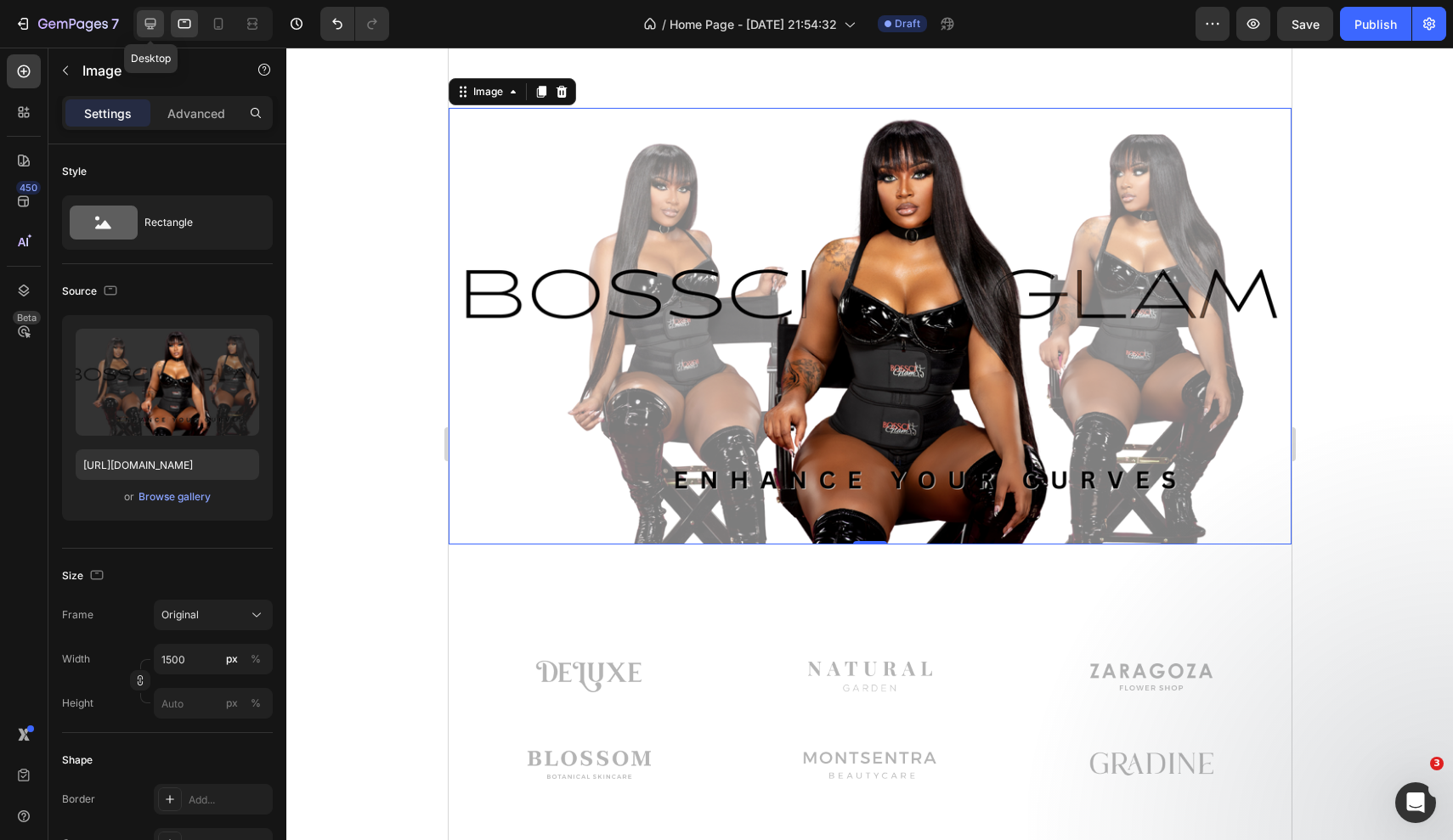
scroll to position [260, 0]
click at [157, 23] on icon at bounding box center [150, 23] width 17 height 17
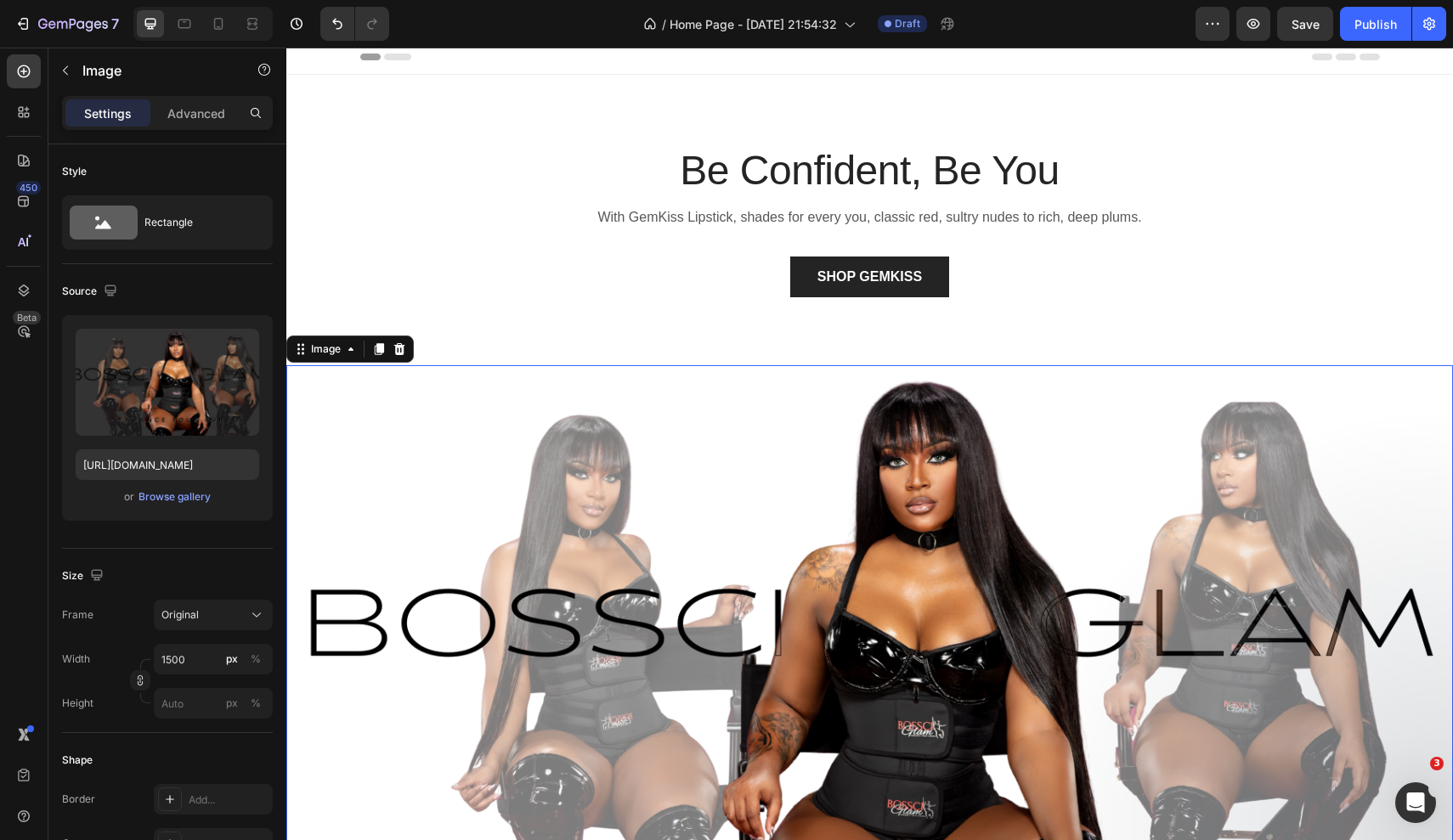
scroll to position [9, 0]
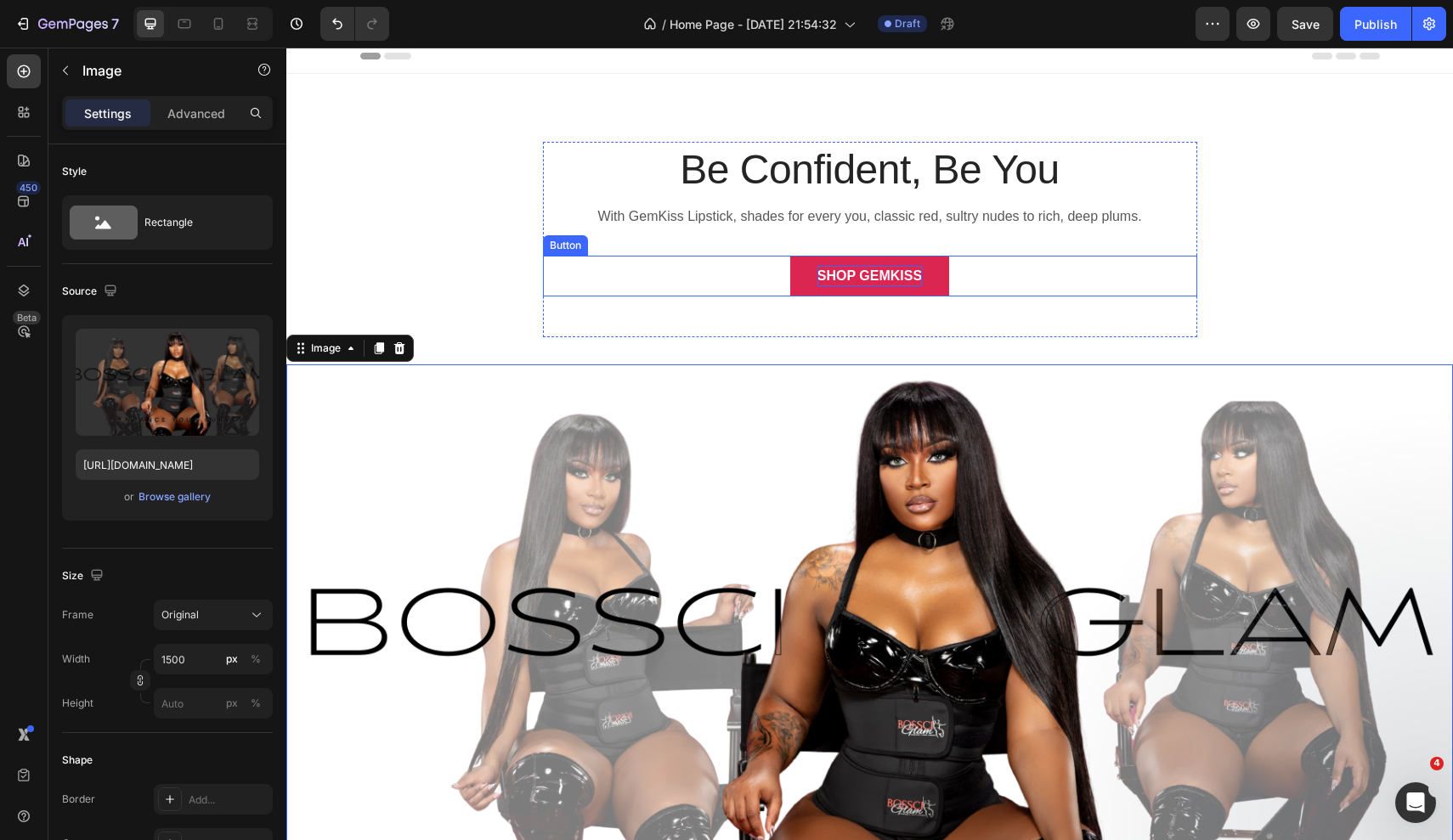
click at [899, 273] on div "SHOP GEMKISS" at bounding box center [869, 275] width 104 height 21
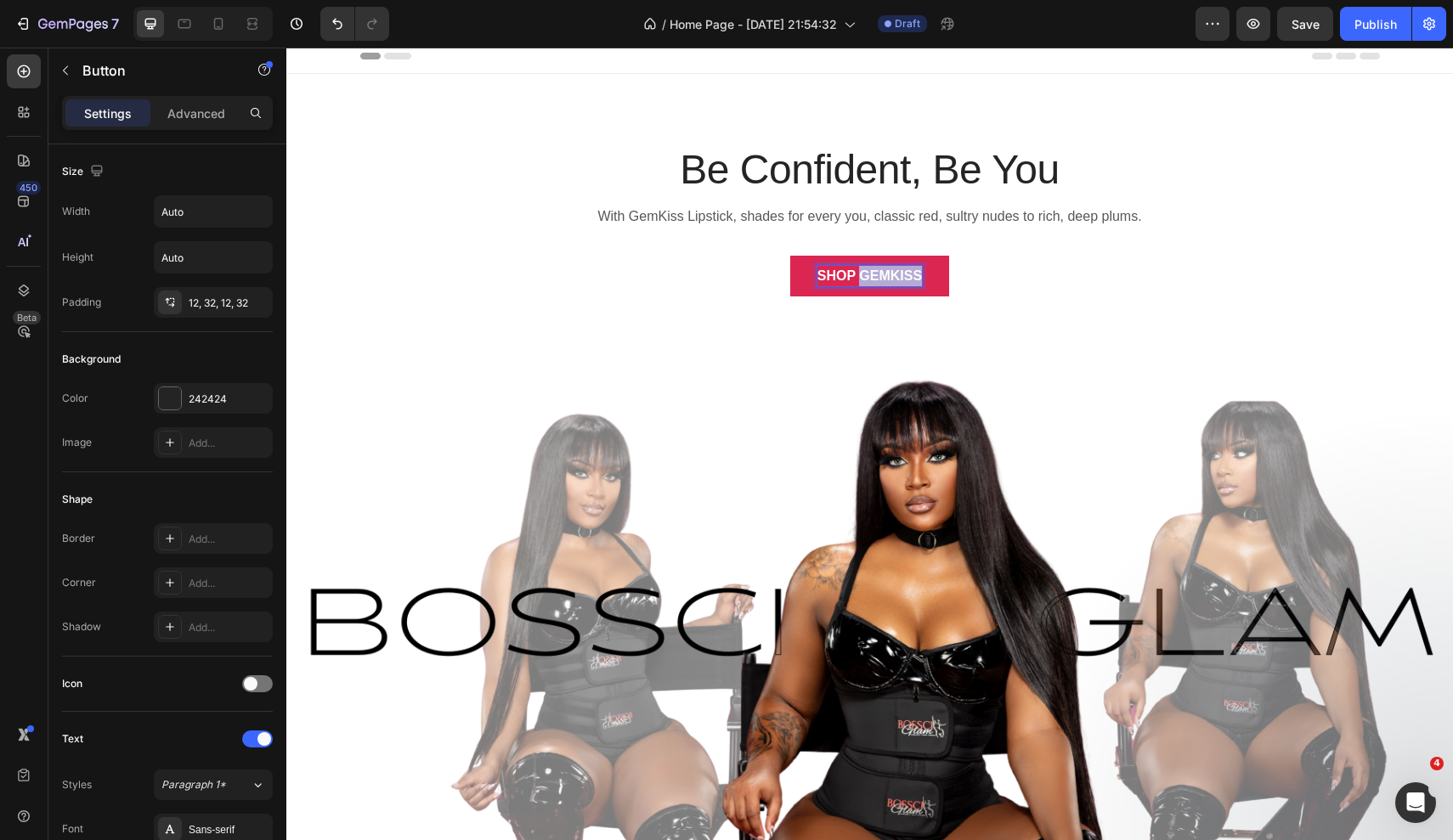
click at [899, 273] on p "SHOP GEMKISS" at bounding box center [869, 275] width 104 height 21
click at [867, 276] on p "SHOP Trends" at bounding box center [869, 275] width 97 height 21
click at [869, 276] on button "SHOP TheTrends" at bounding box center [869, 275] width 179 height 41
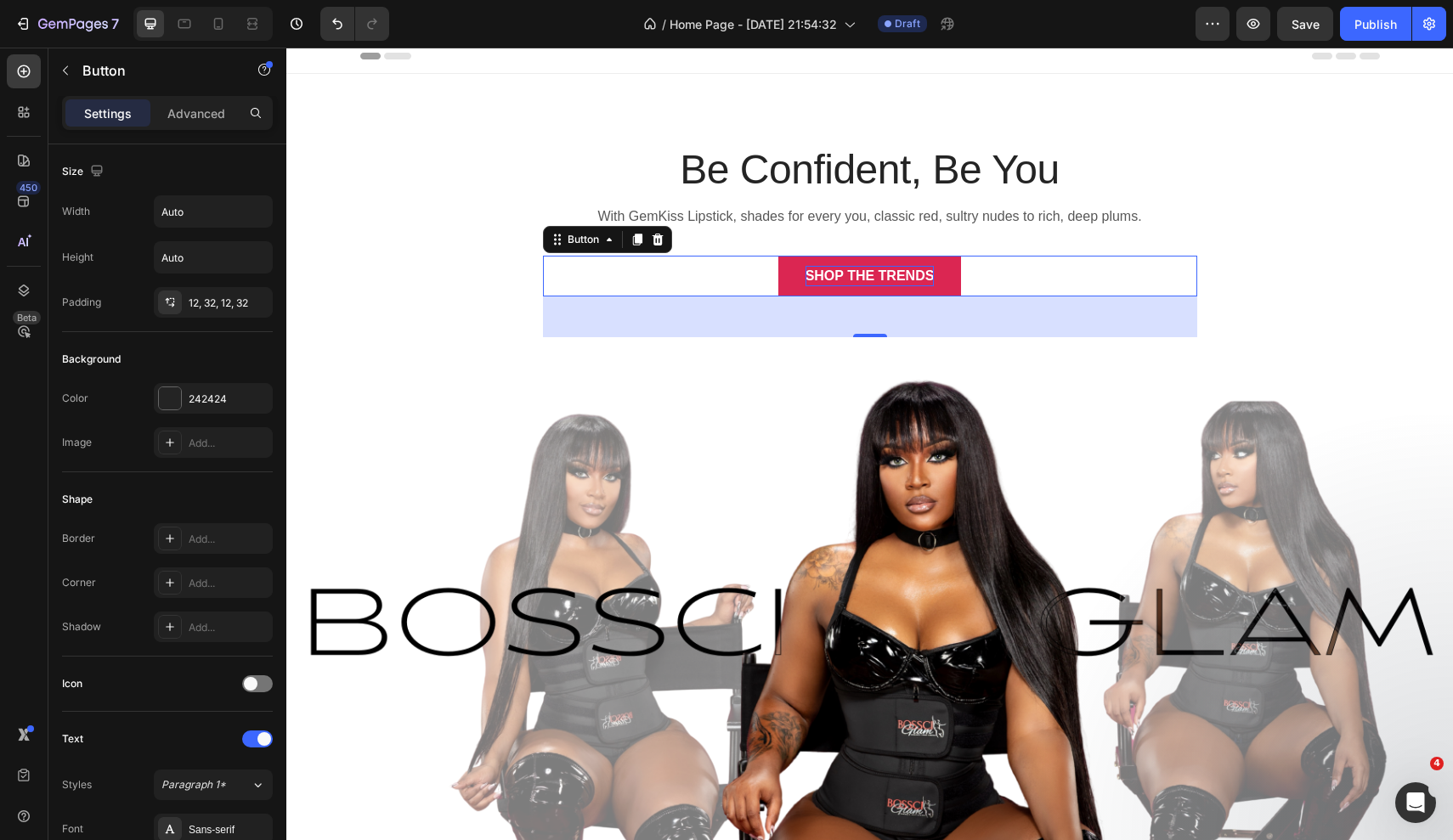
click at [958, 282] on button "SHOP The Trends" at bounding box center [870, 275] width 184 height 41
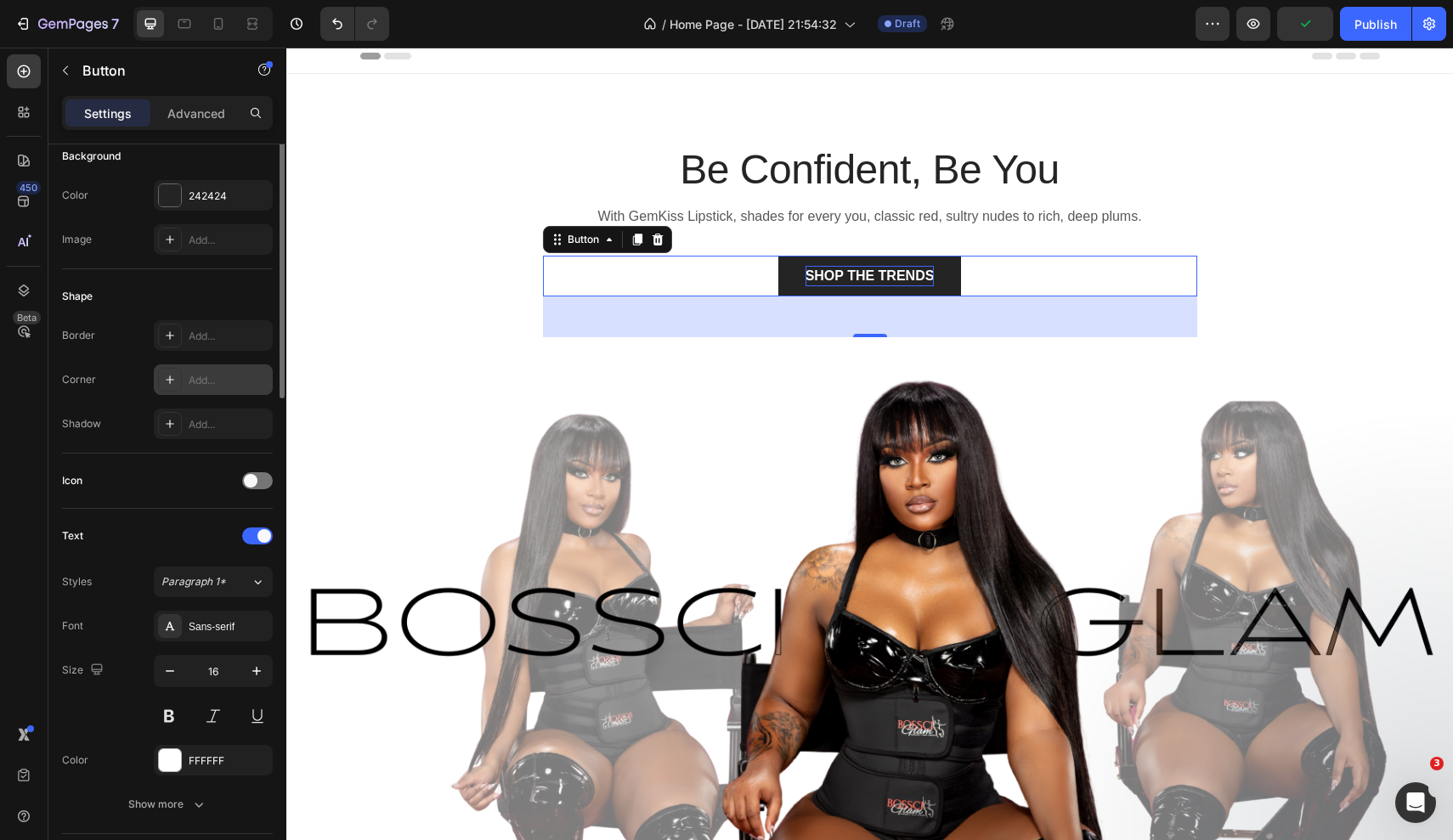
scroll to position [0, 0]
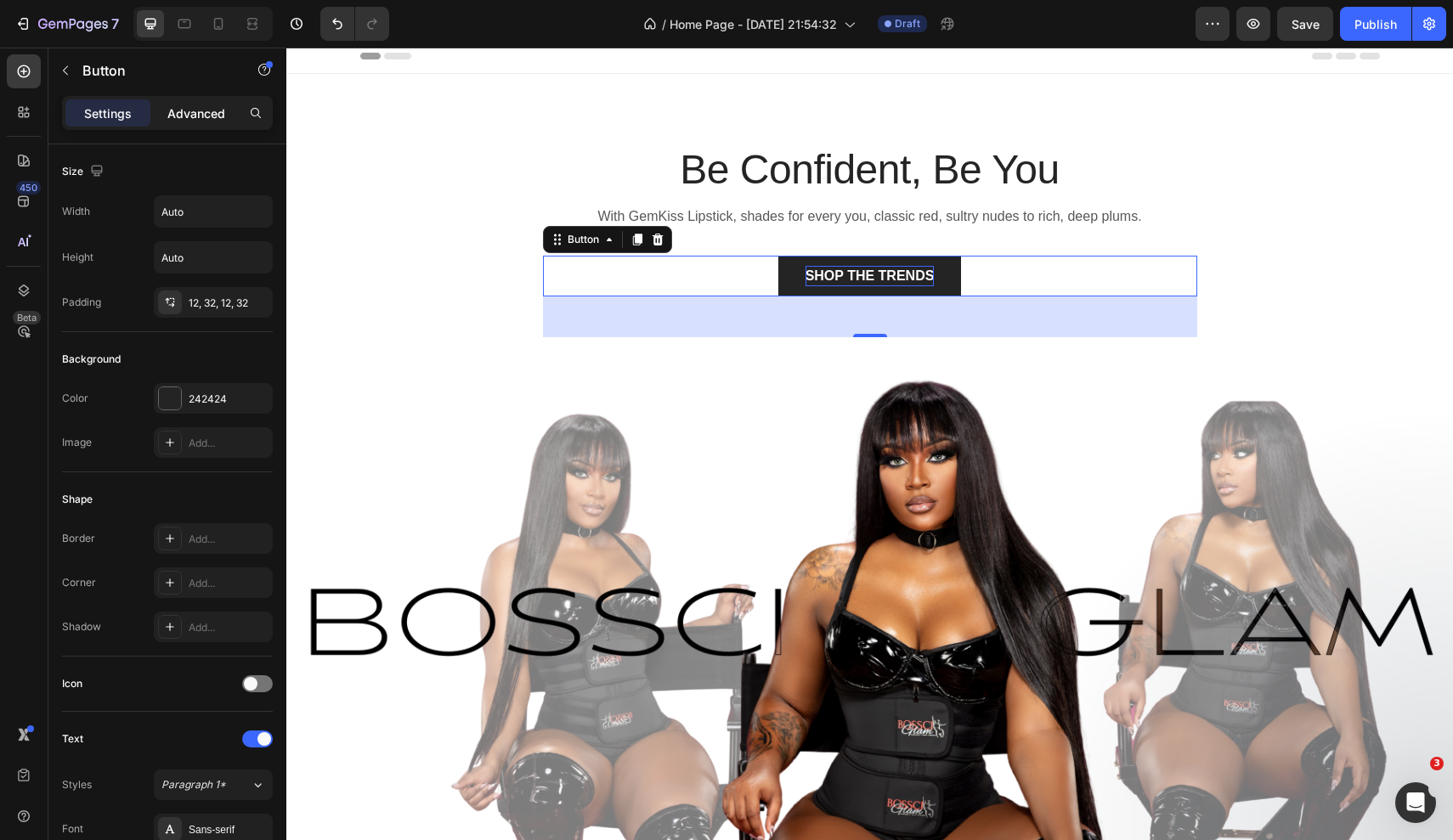
click at [218, 108] on p "Advanced" at bounding box center [196, 113] width 58 height 18
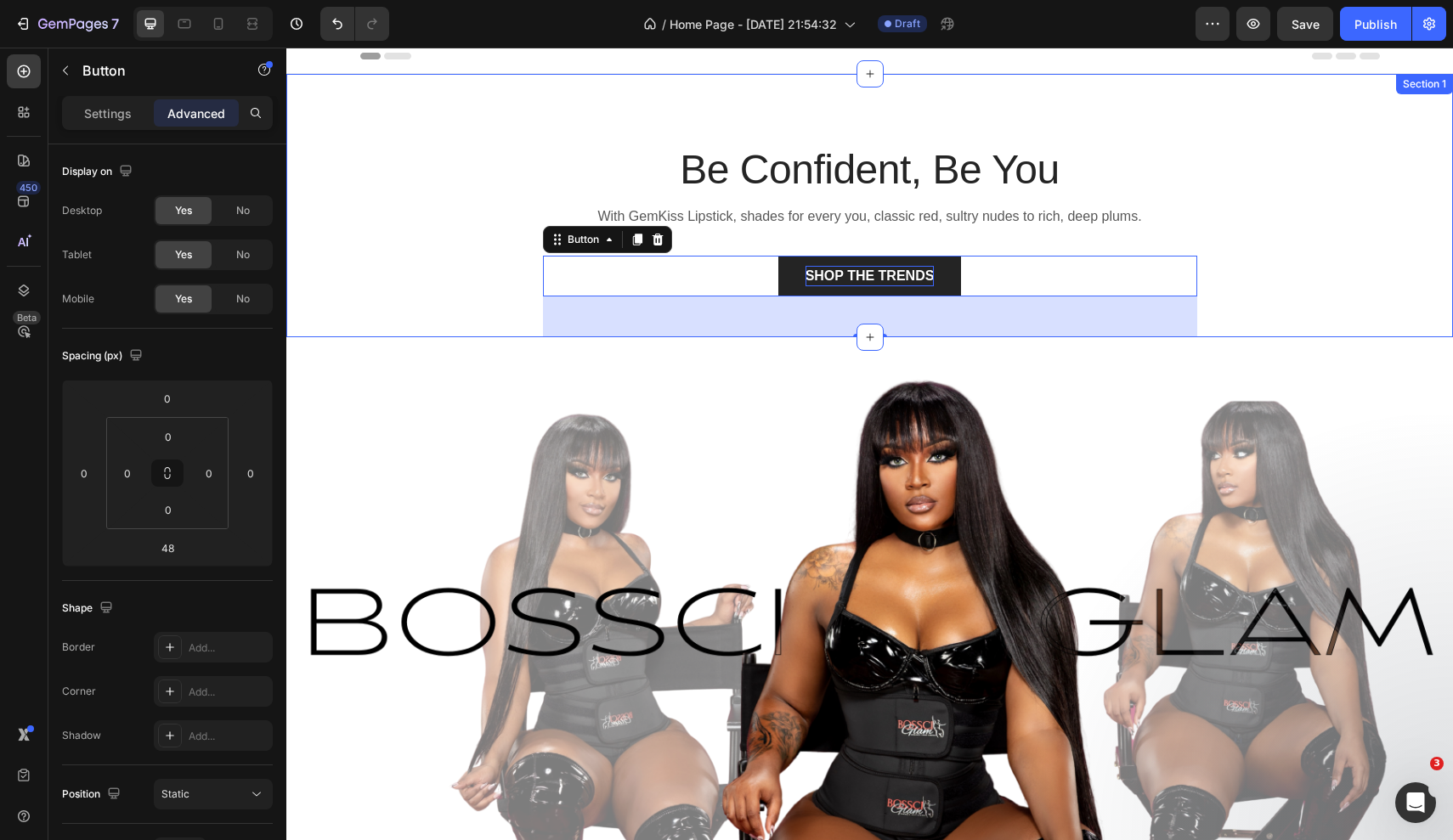
click at [514, 98] on div "Be Confident, Be You Heading With GemKiss Lipstick, shades for every you, class…" at bounding box center [869, 205] width 1167 height 263
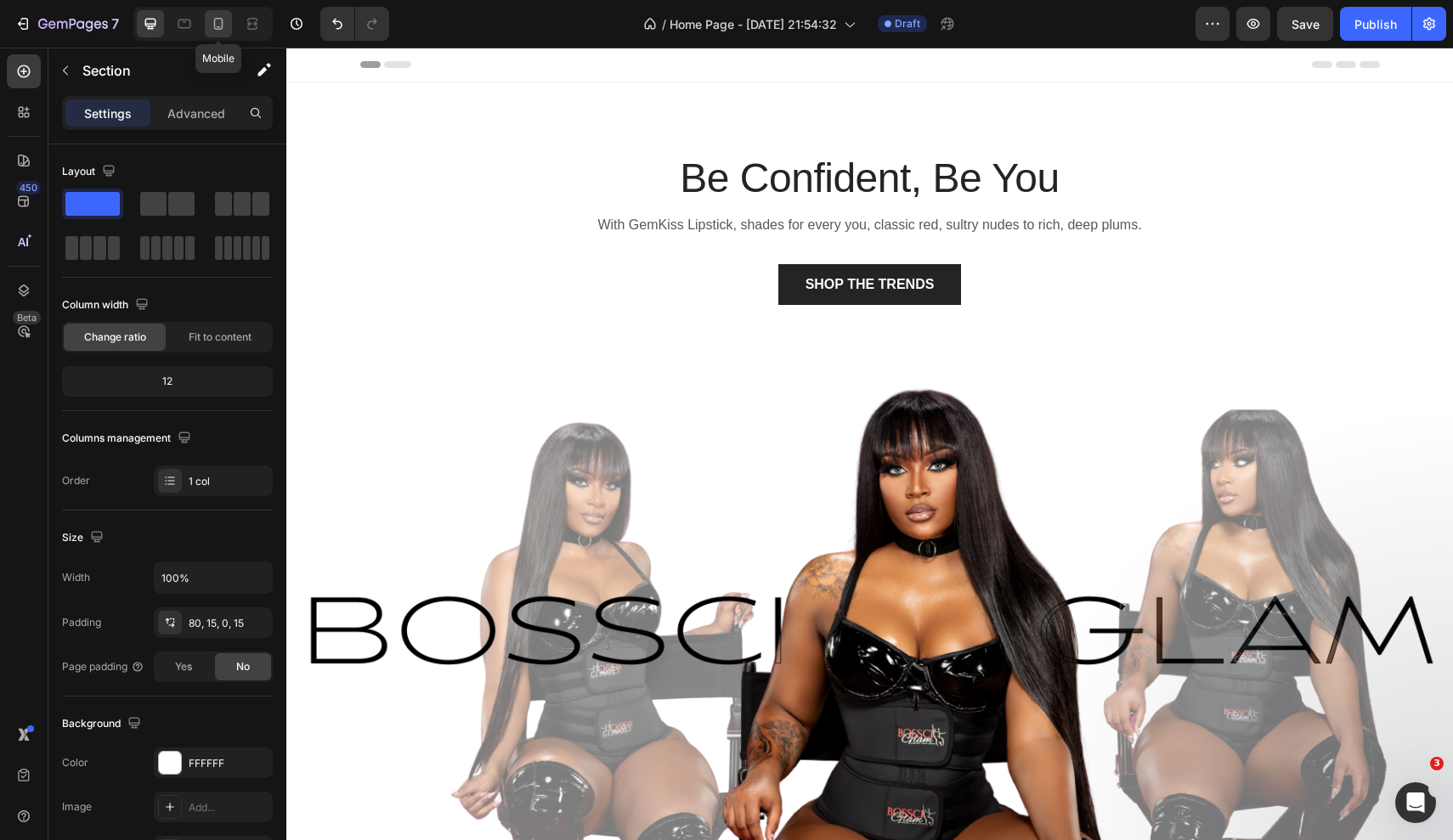
click at [216, 26] on icon at bounding box center [218, 23] width 17 height 17
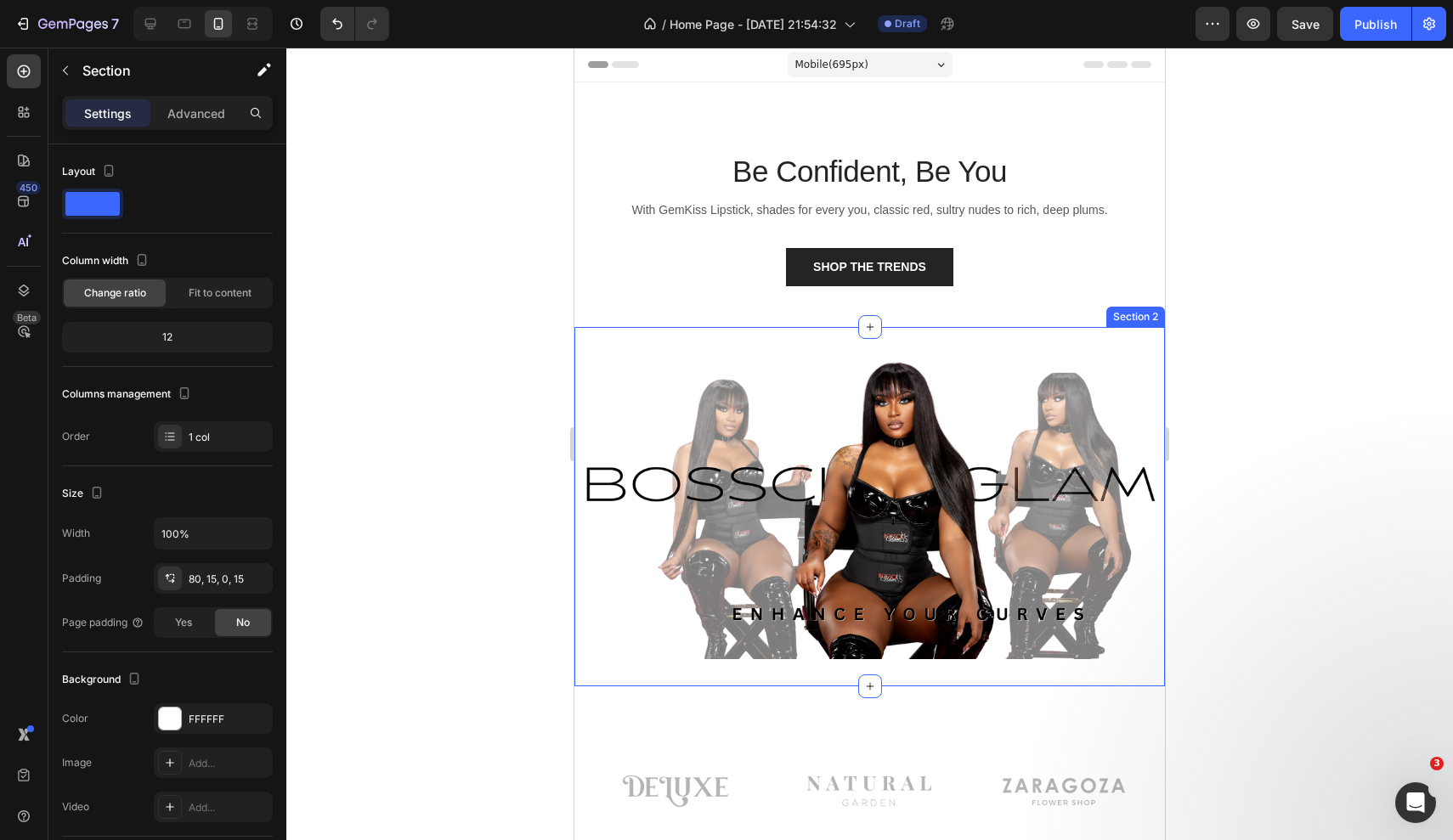
click at [633, 674] on div "Image Section 2" at bounding box center [870, 507] width 591 height 360
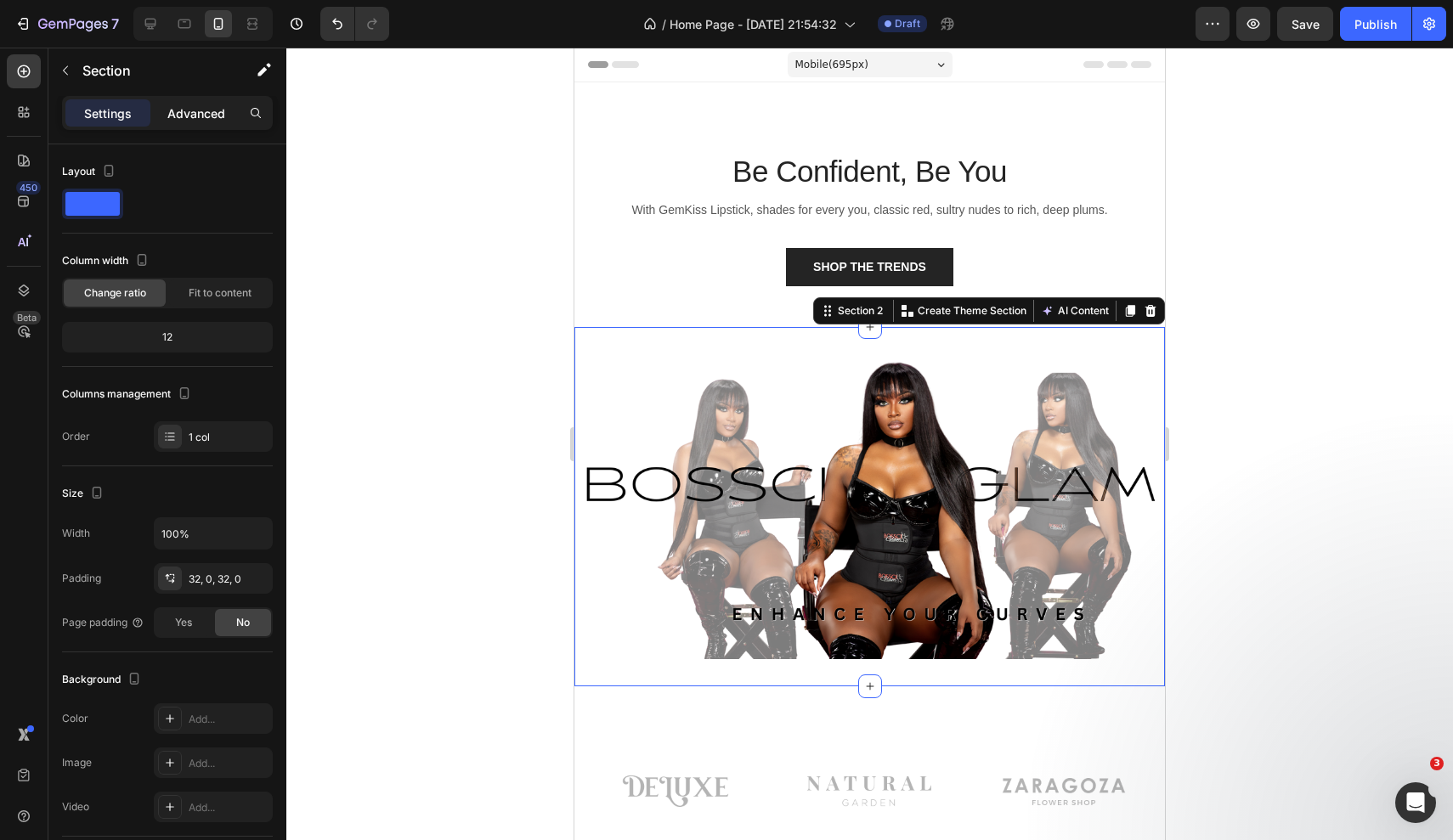
click at [213, 108] on p "Advanced" at bounding box center [196, 113] width 58 height 18
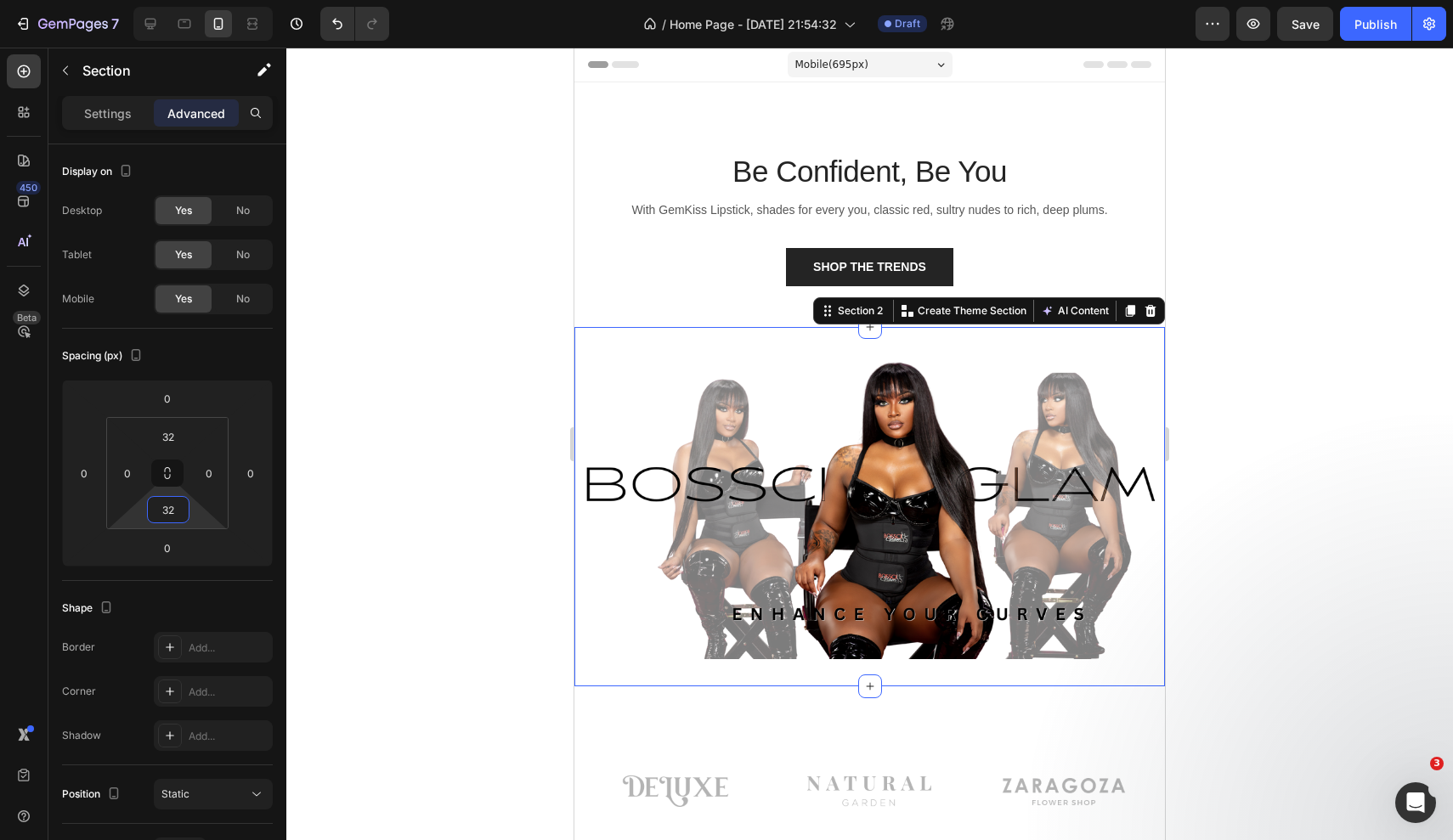
click at [168, 518] on input "32" at bounding box center [168, 510] width 34 height 26
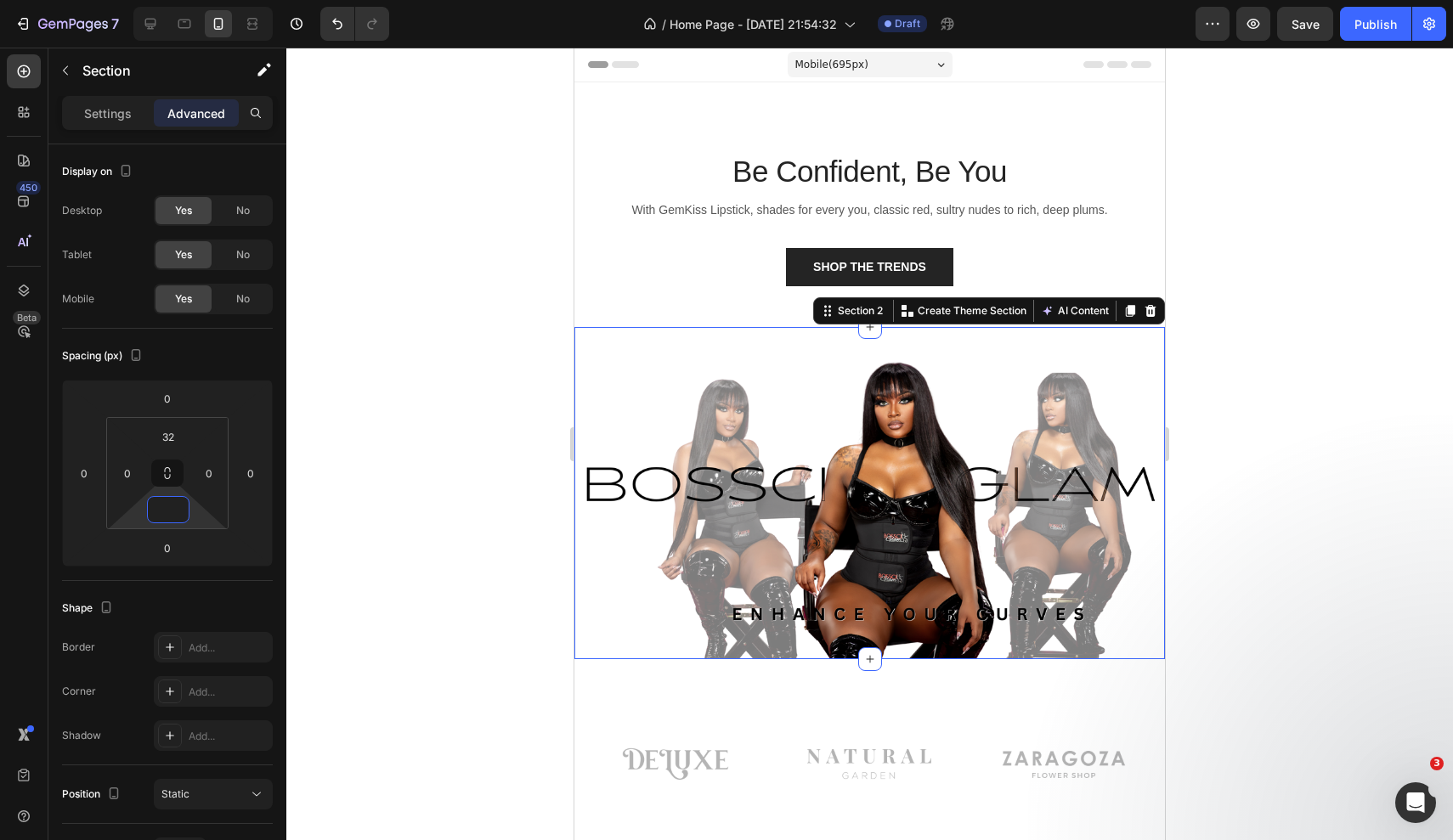
type input "0"
click at [426, 655] on div at bounding box center [869, 443] width 1167 height 792
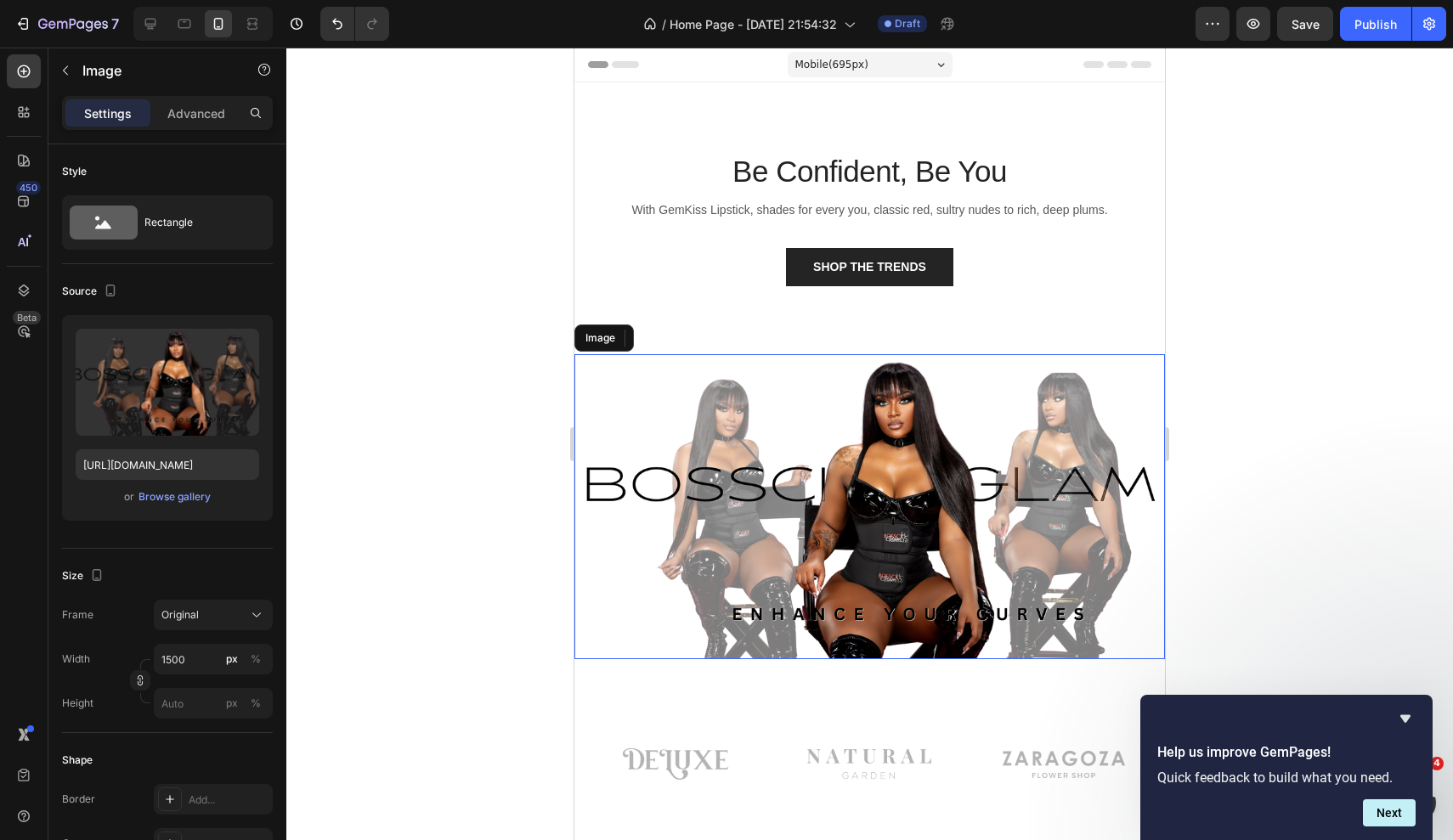
click at [702, 402] on img at bounding box center [870, 507] width 591 height 306
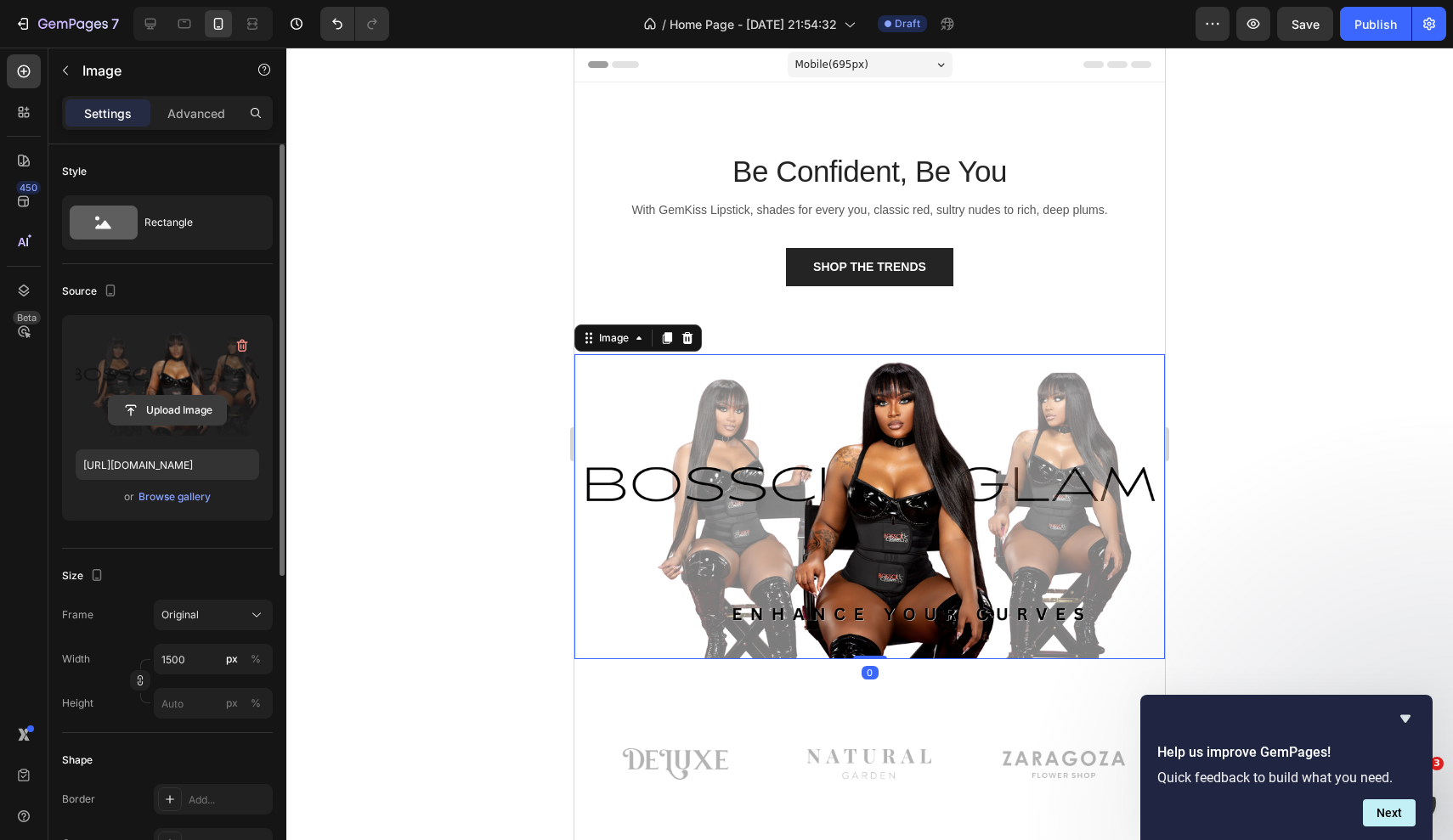
click at [179, 409] on input "file" at bounding box center [167, 410] width 117 height 29
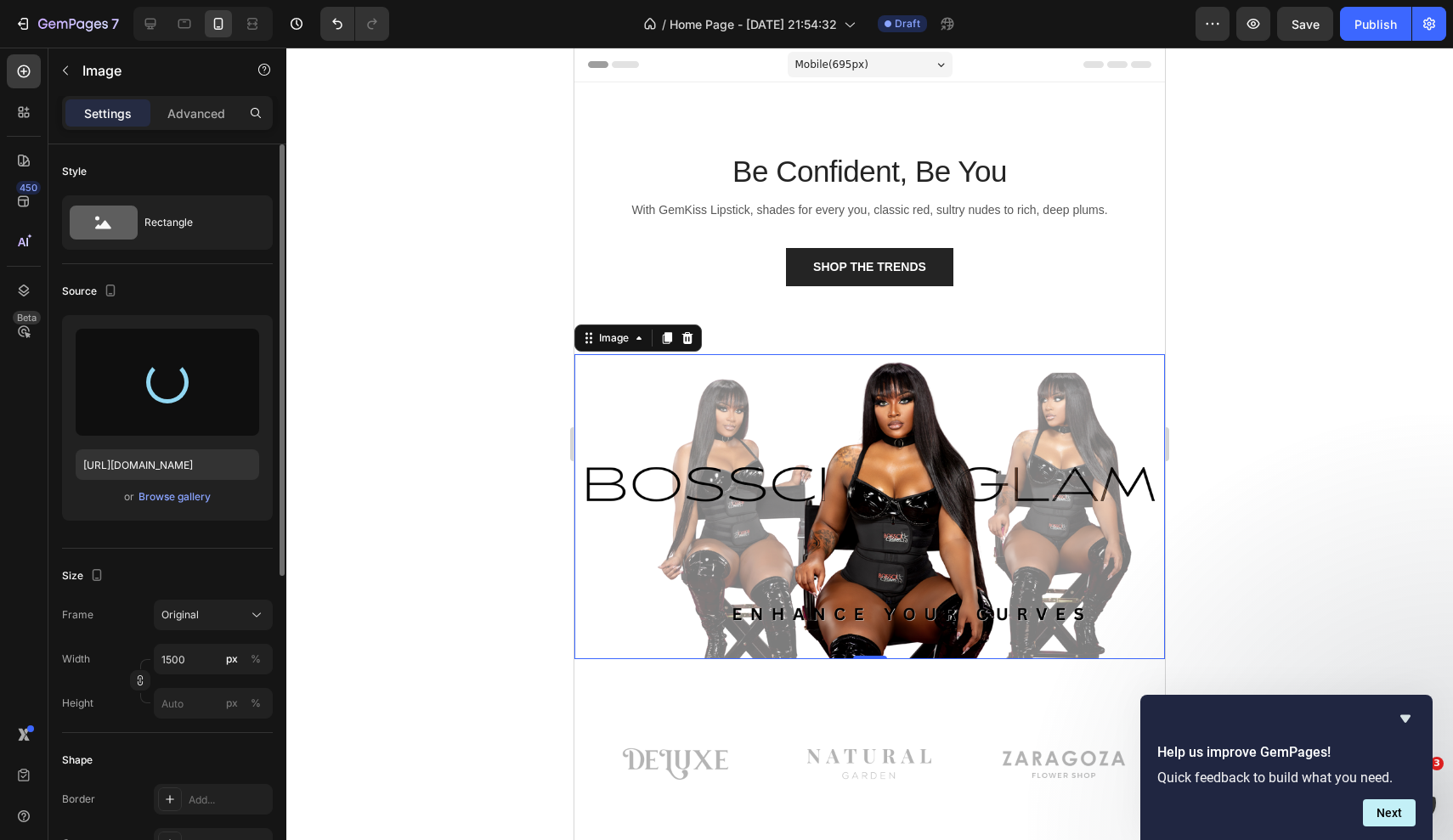
type input "[URL][DOMAIN_NAME]"
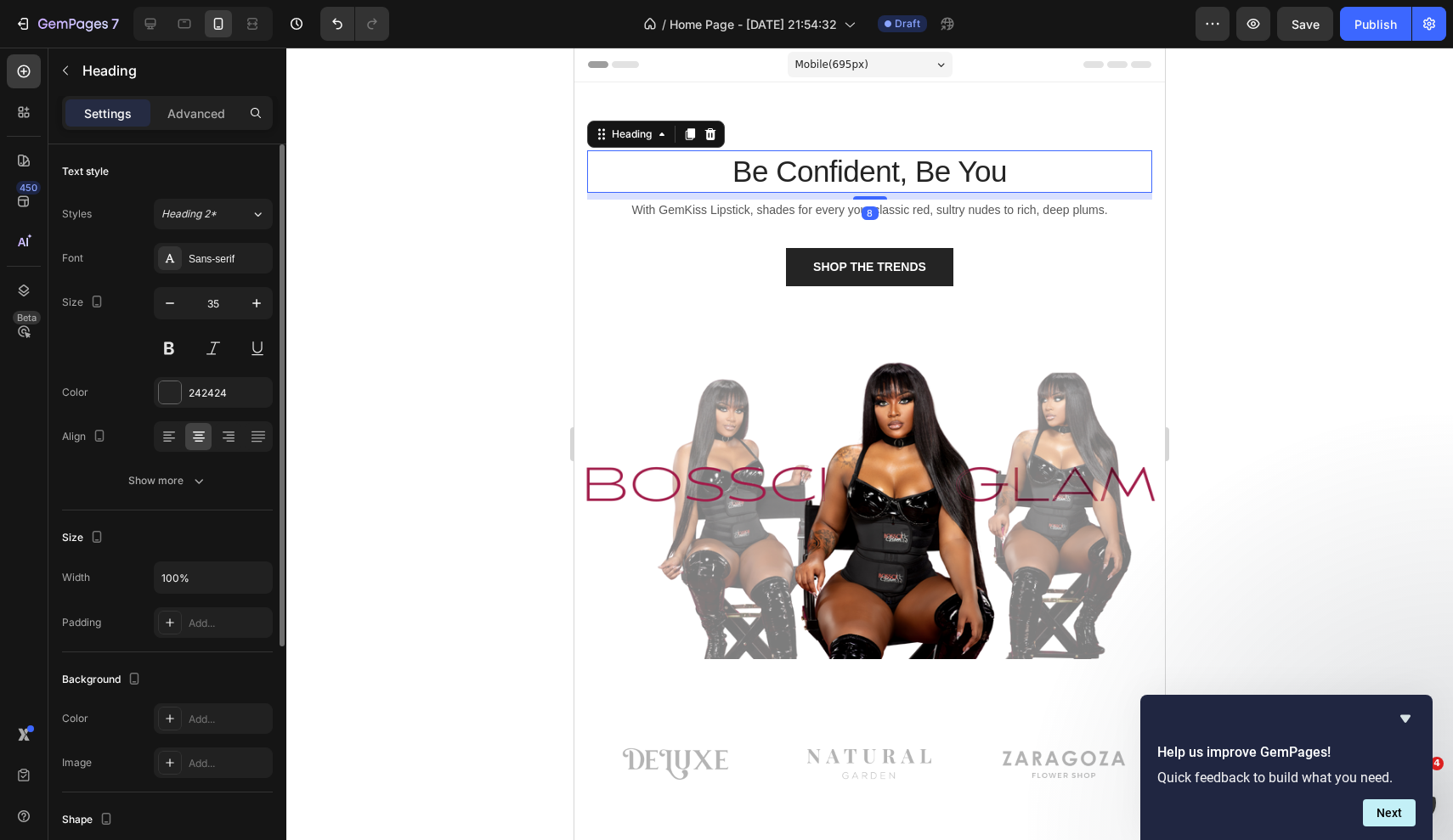
click at [974, 167] on p "Be Confident, Be You" at bounding box center [869, 171] width 562 height 39
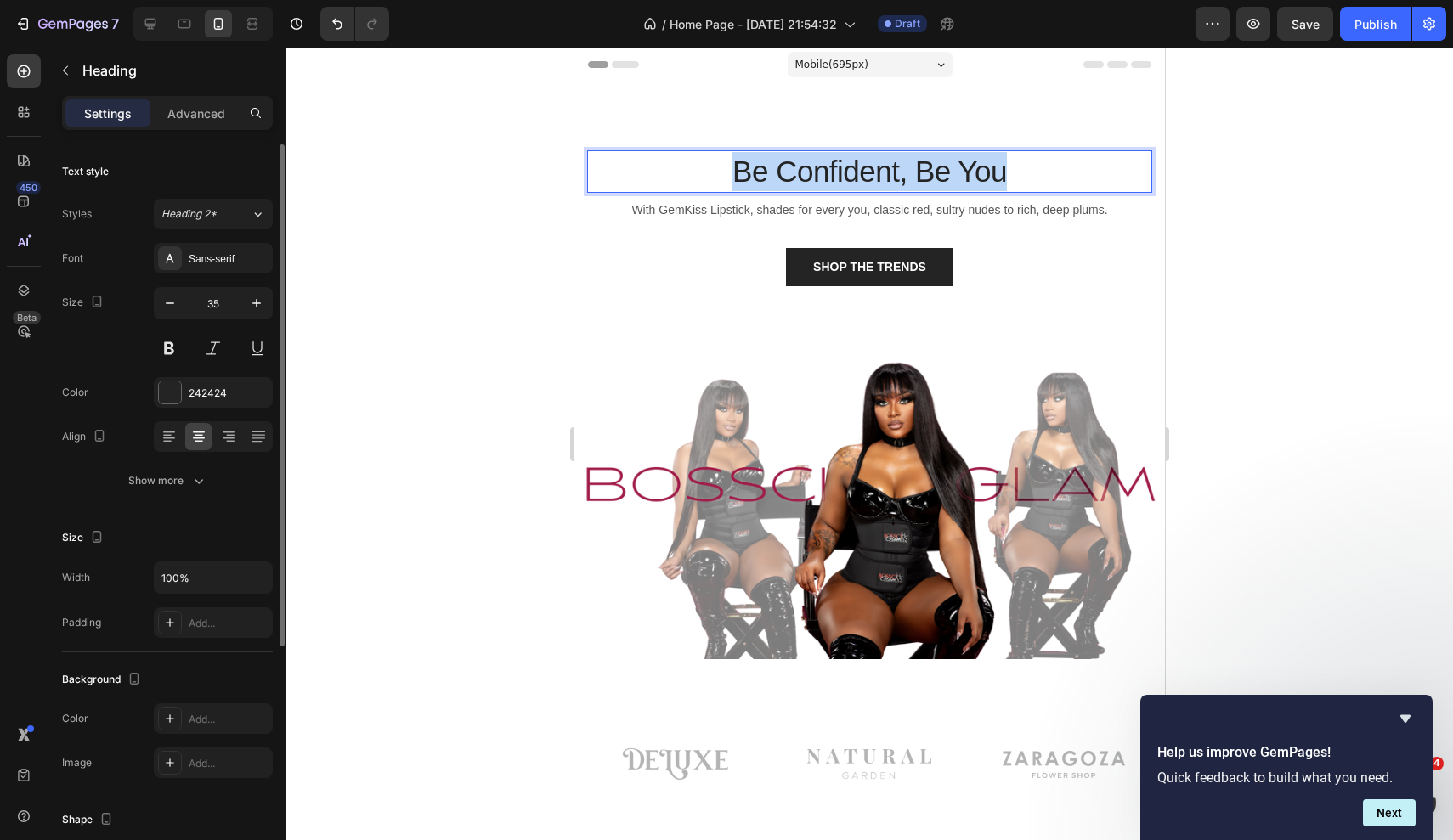
click at [974, 167] on p "Be Confident, Be You" at bounding box center [869, 171] width 562 height 39
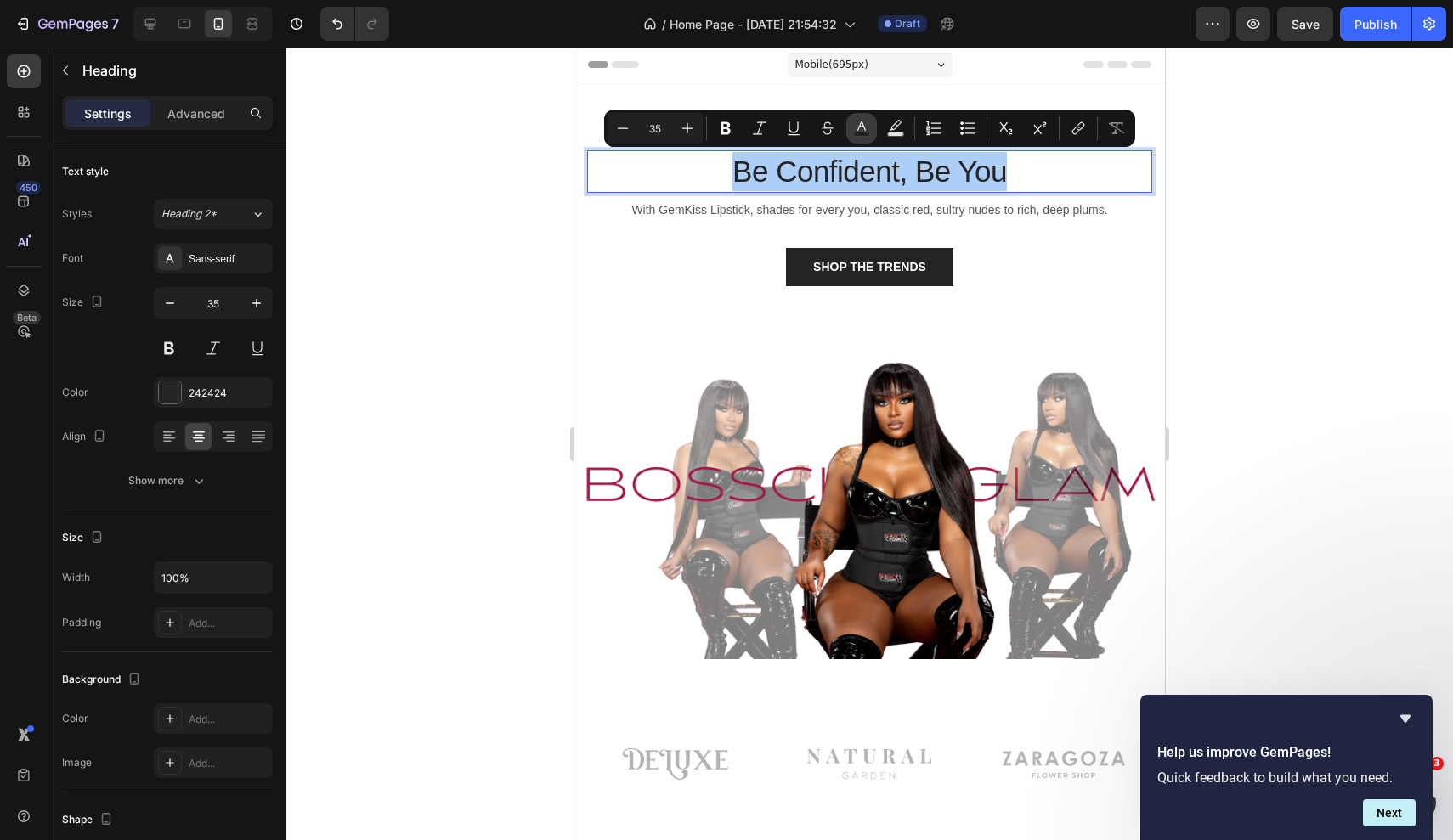
click at [853, 123] on icon "Editor contextual toolbar" at bounding box center [861, 127] width 17 height 17
type input "242424"
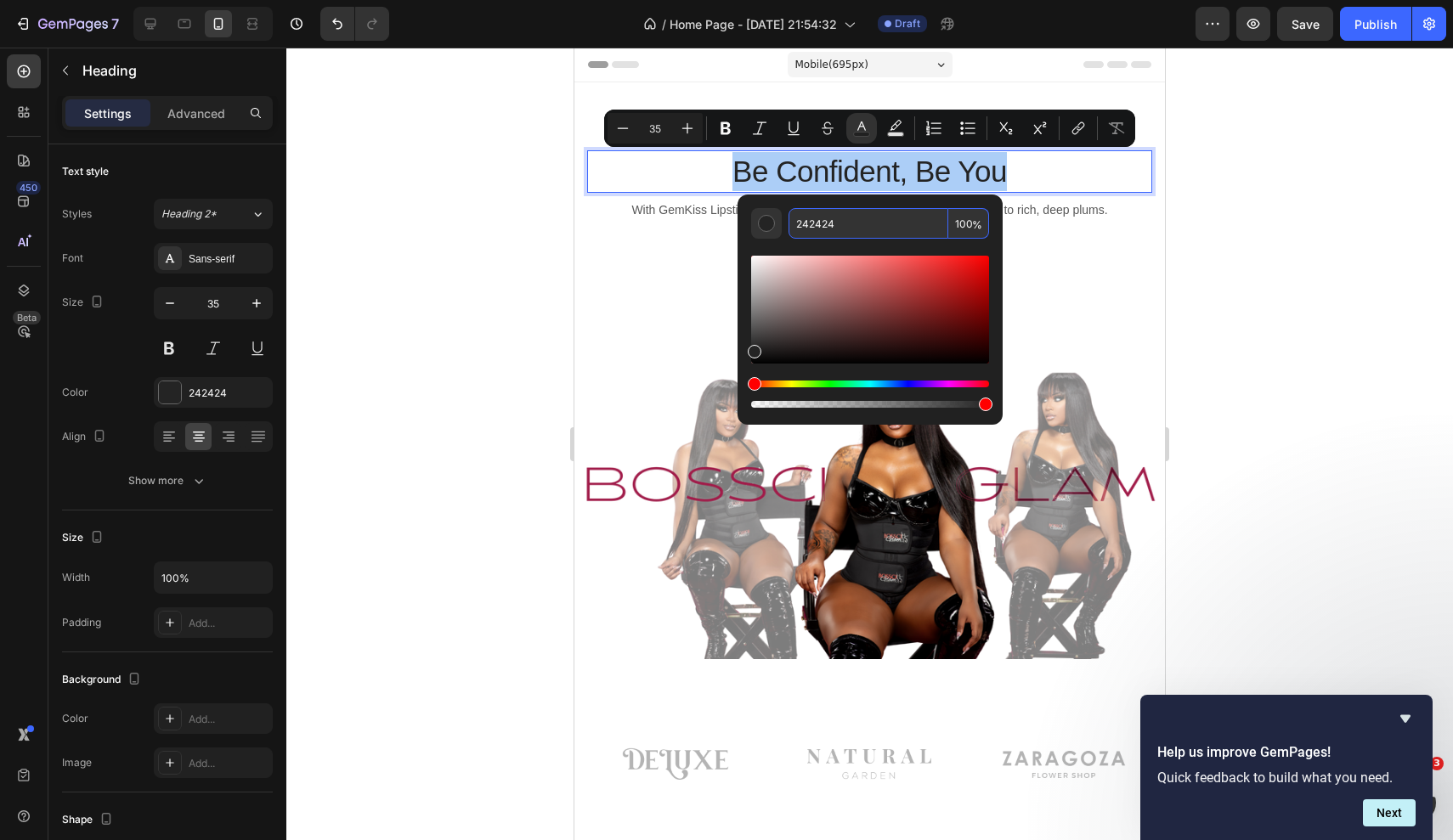
click at [849, 220] on input "242424" at bounding box center [868, 223] width 160 height 31
paste input "#A01A48"
type input "A01A48"
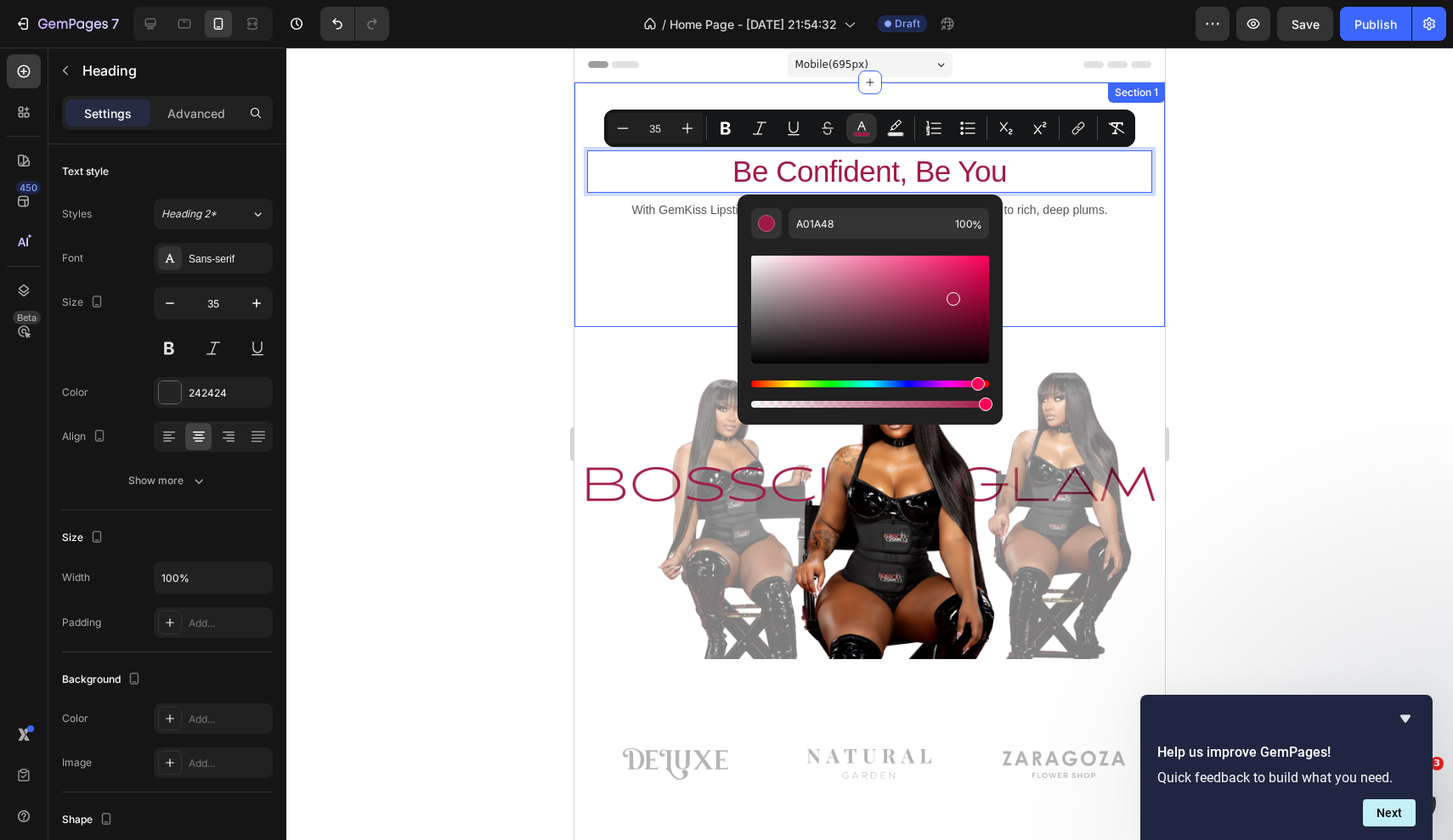
click at [1237, 230] on div at bounding box center [869, 443] width 1167 height 792
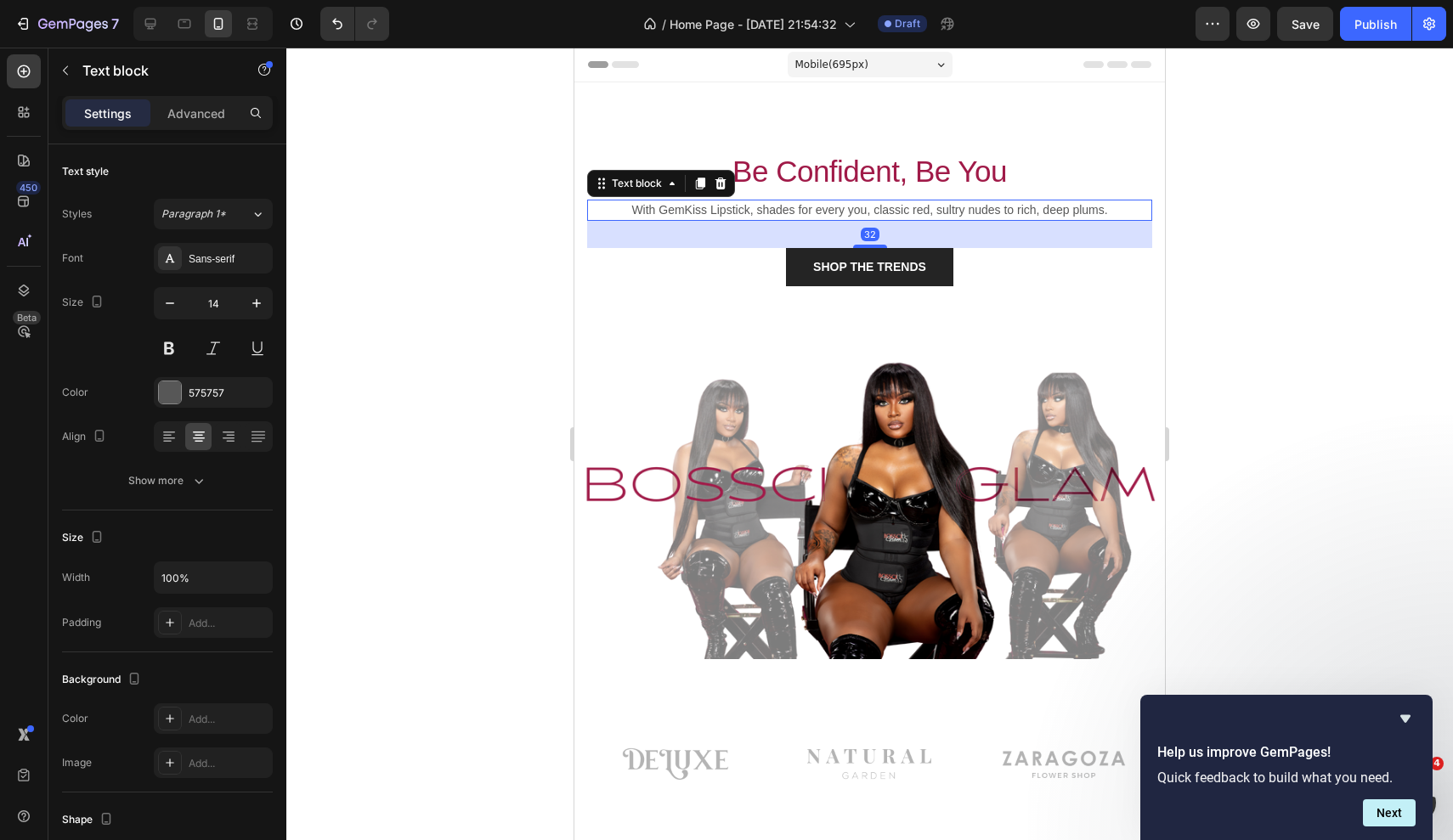
click at [1003, 211] on p "With GemKiss Lipstick, shades for every you, classic red, sultry nudes to rich,…" at bounding box center [869, 210] width 562 height 18
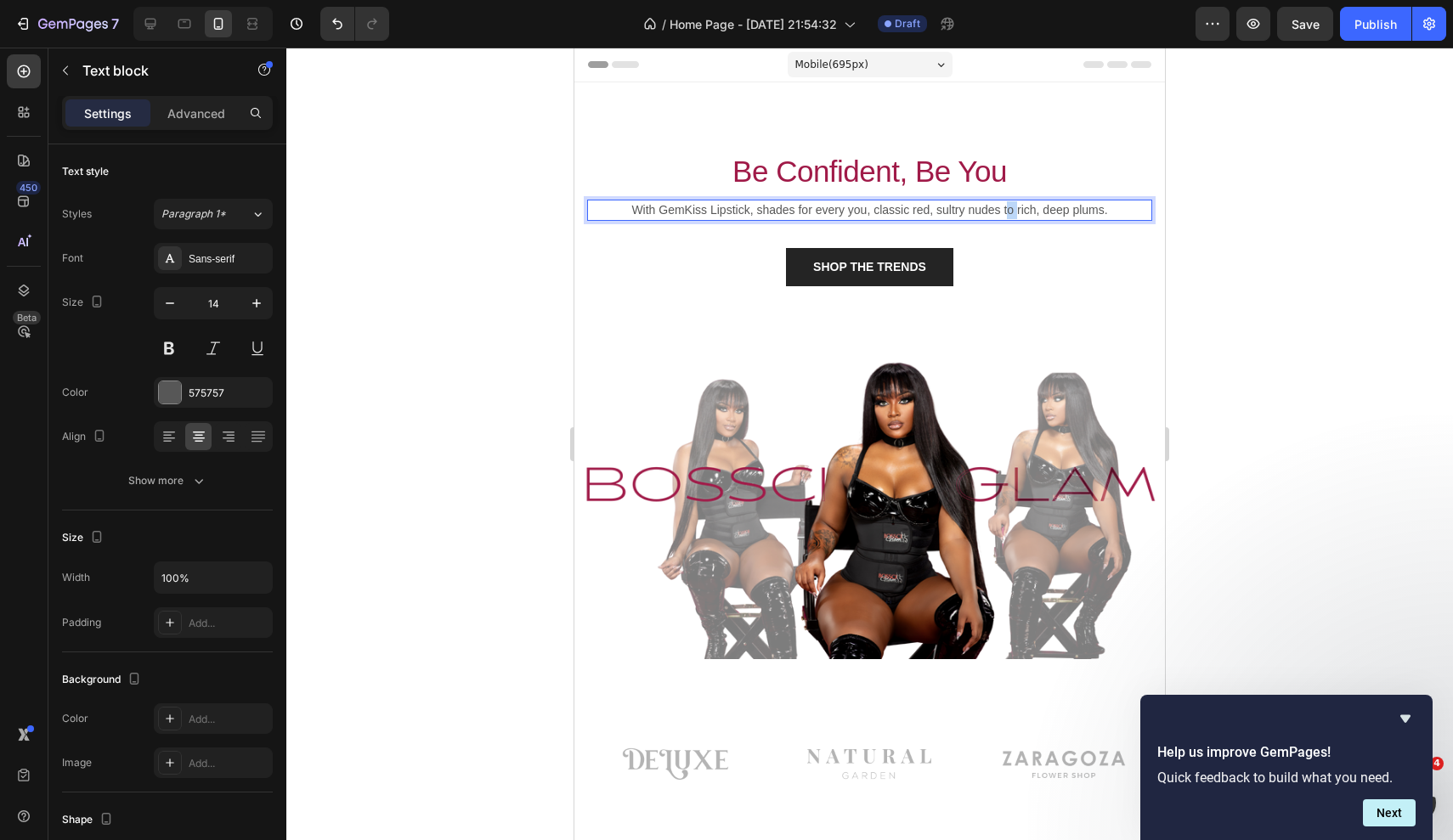
click at [1003, 211] on p "With GemKiss Lipstick, shades for every you, classic red, sultry nudes to rich,…" at bounding box center [869, 210] width 562 height 18
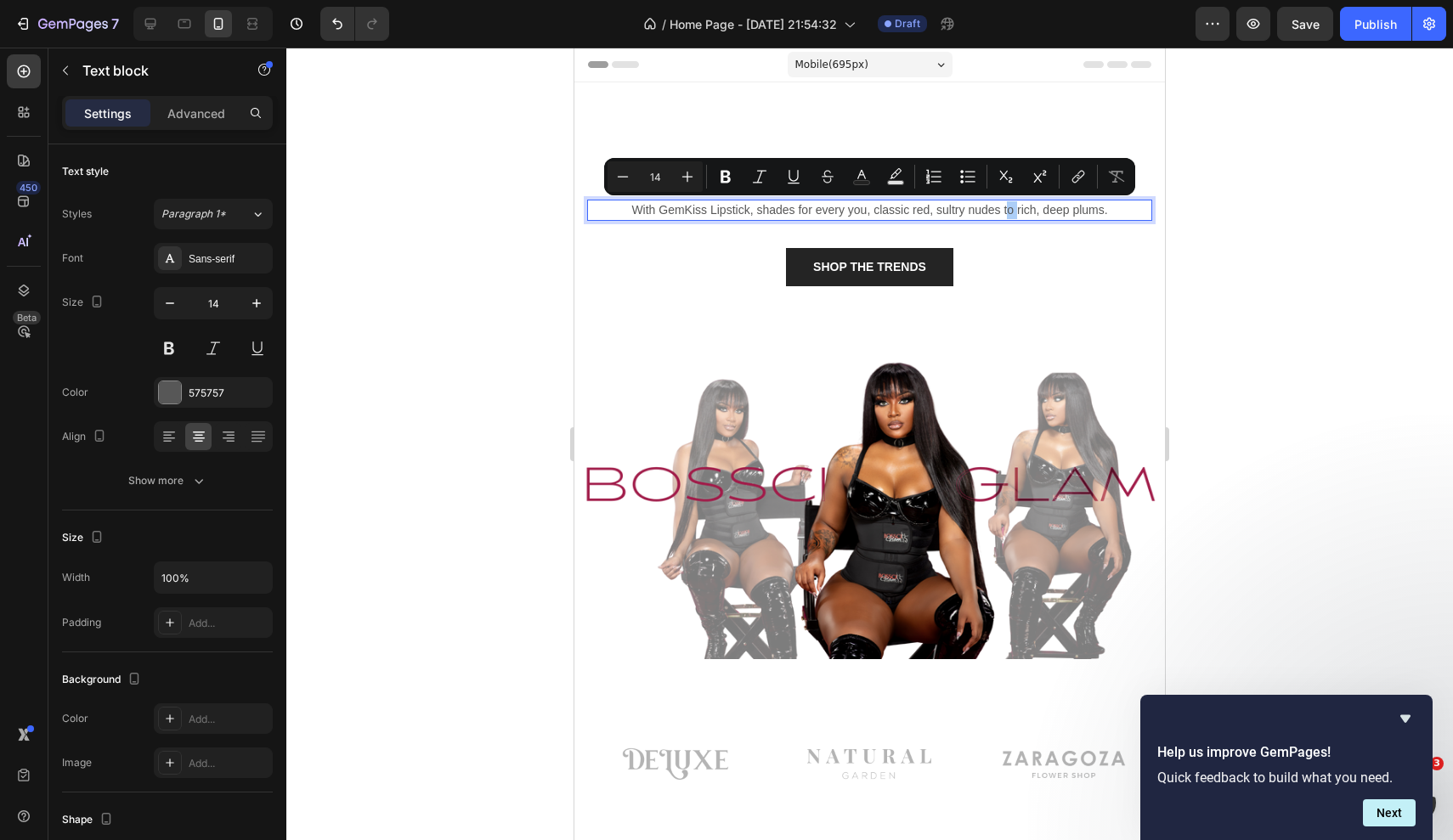
click at [1209, 293] on div at bounding box center [869, 443] width 1167 height 792
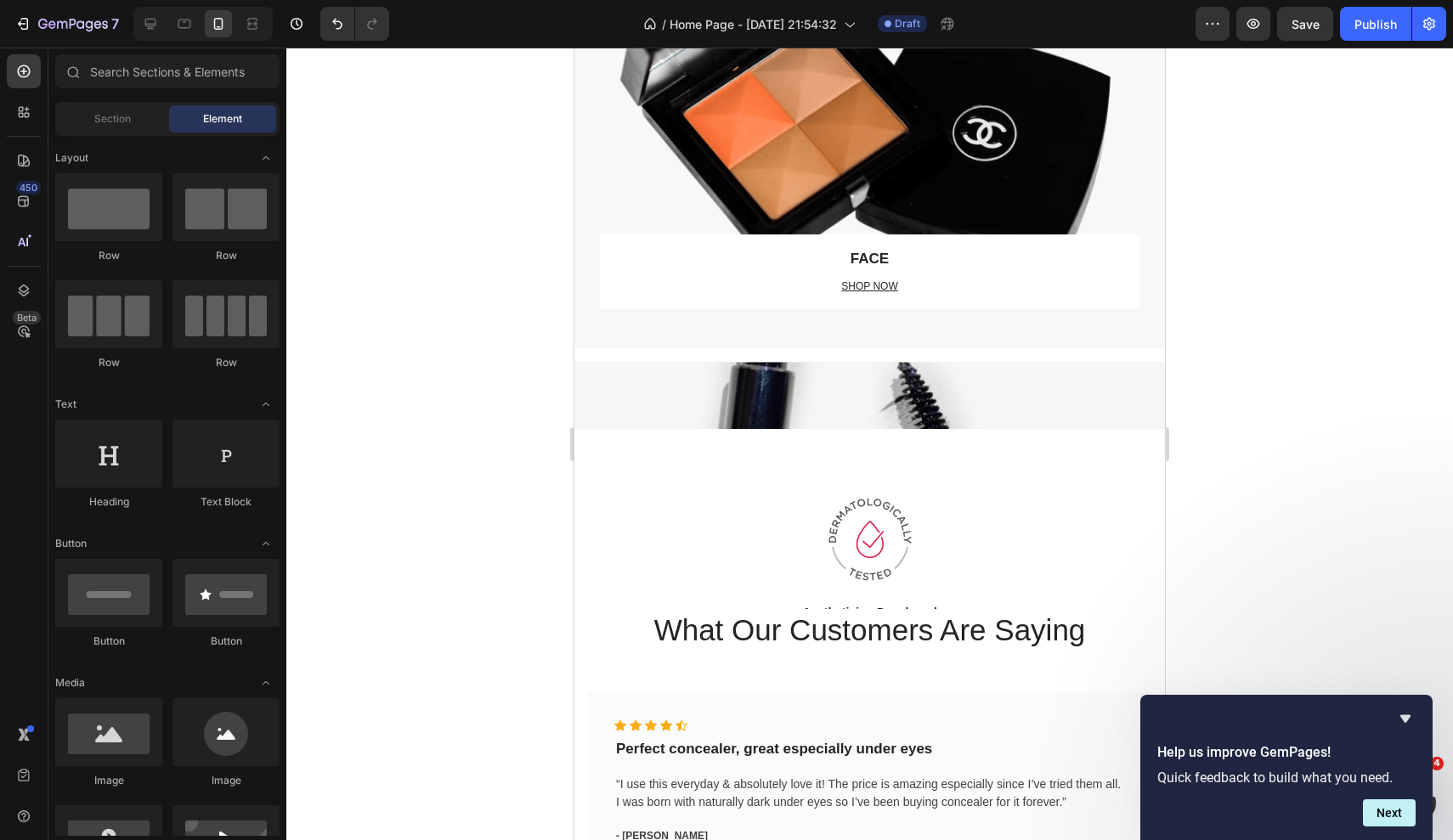
scroll to position [2404, 0]
